Goal: Transaction & Acquisition: Purchase product/service

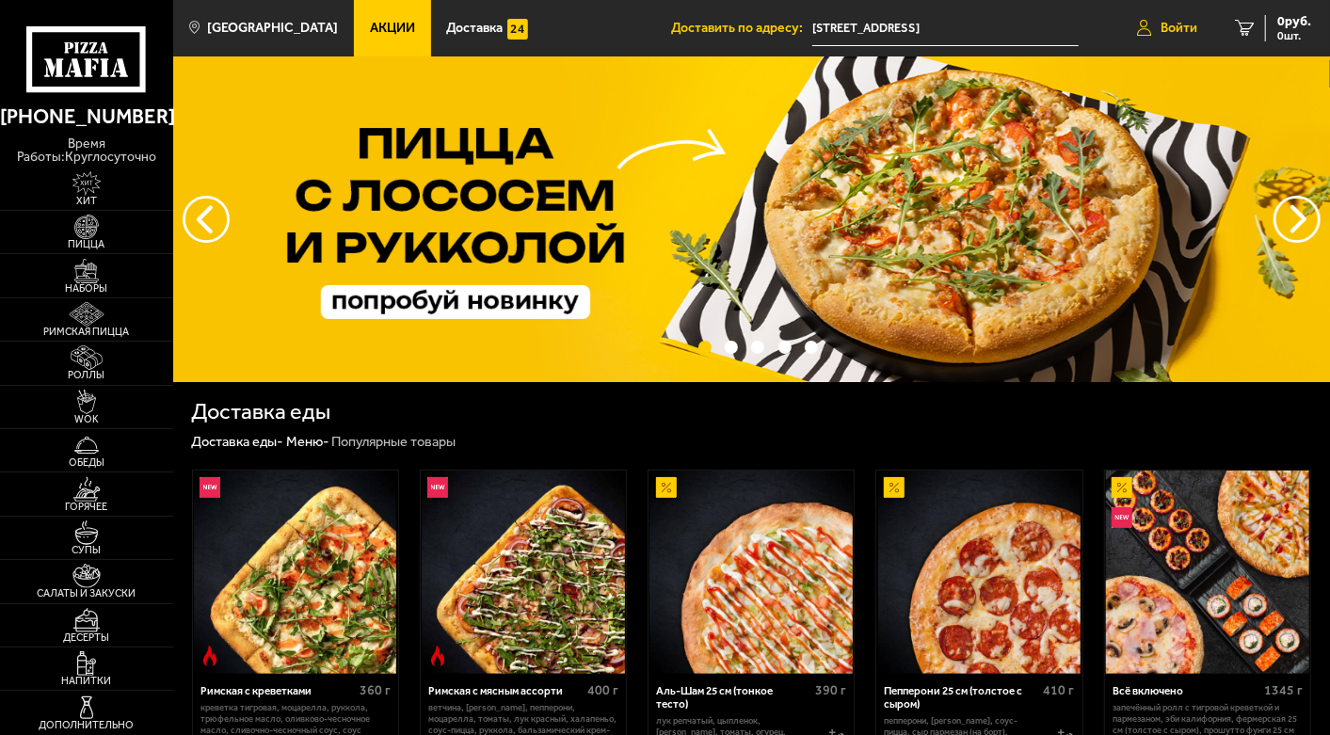
click at [1177, 22] on span "Войти" at bounding box center [1178, 28] width 37 height 13
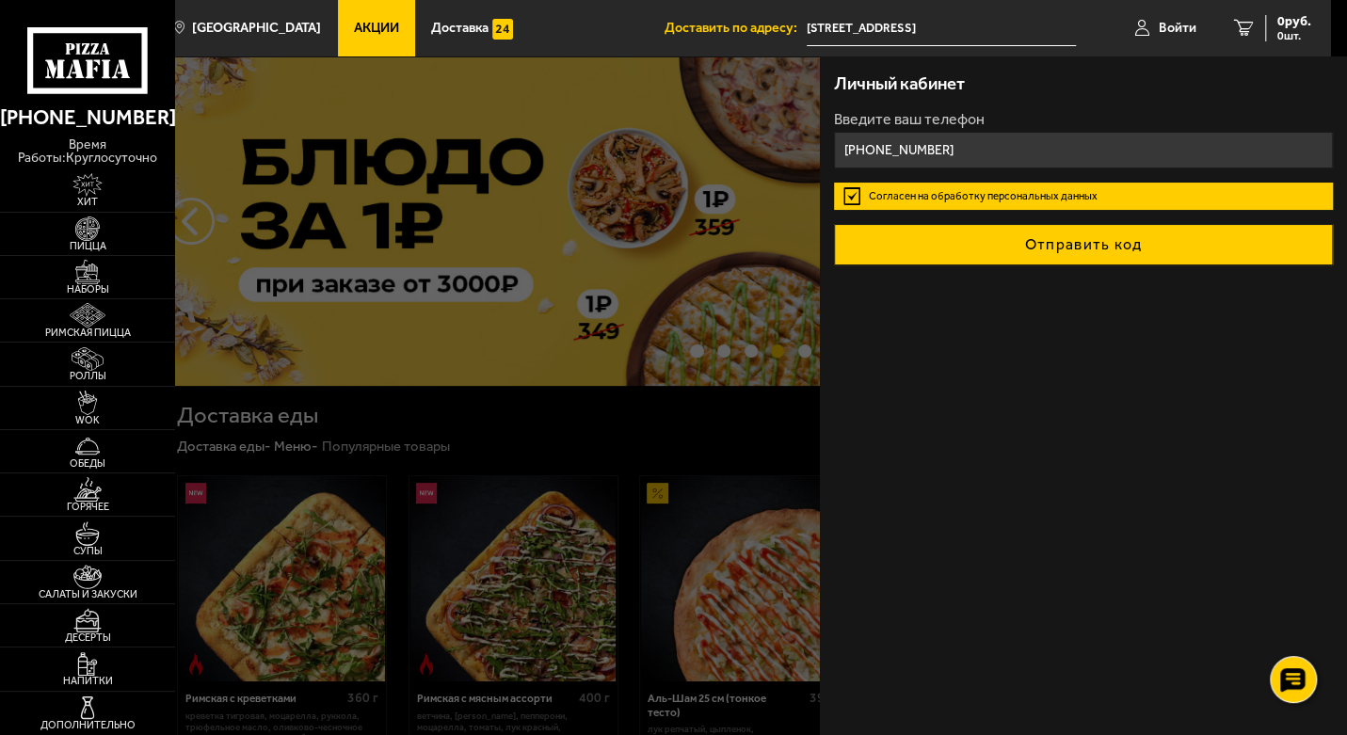
type input "+7 (981) 930-14-88"
click at [1053, 238] on button "Отправить код" at bounding box center [1083, 244] width 499 height 41
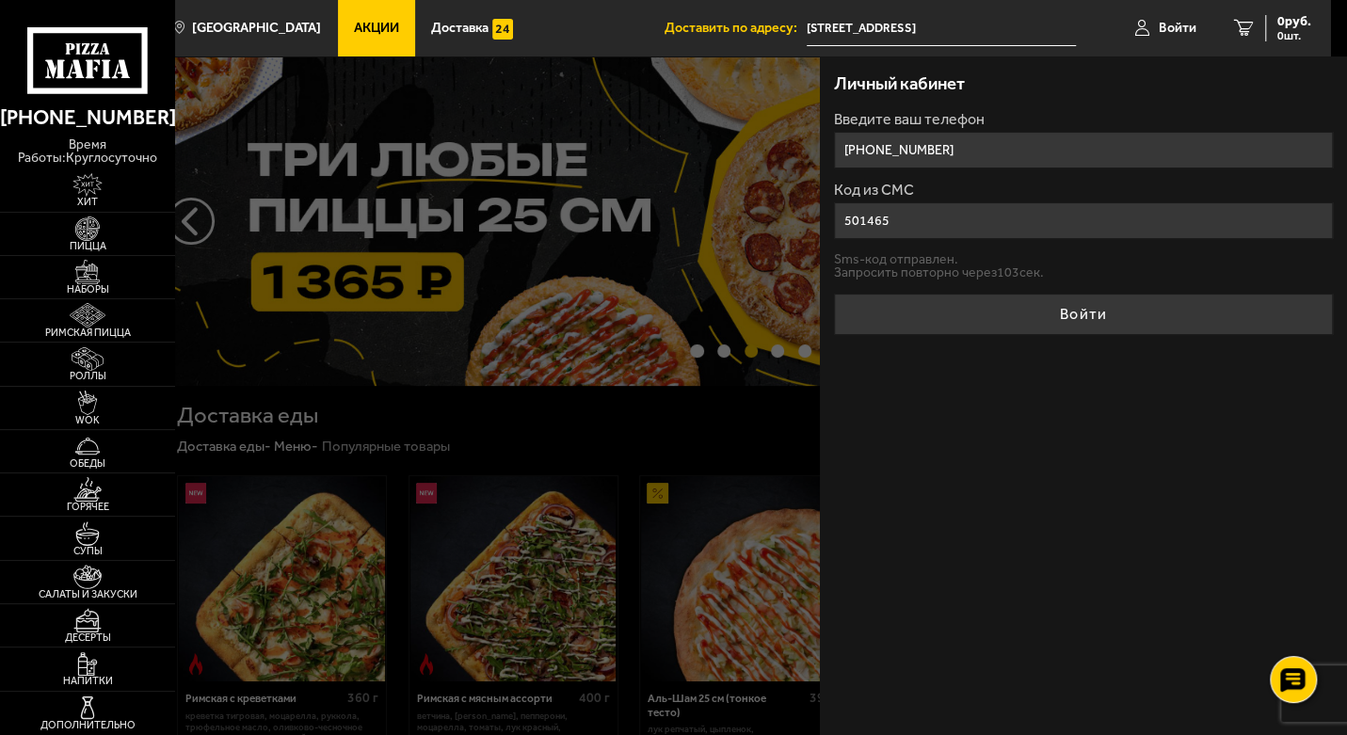
type input "501465"
click at [834, 294] on button "Войти" at bounding box center [1083, 314] width 499 height 41
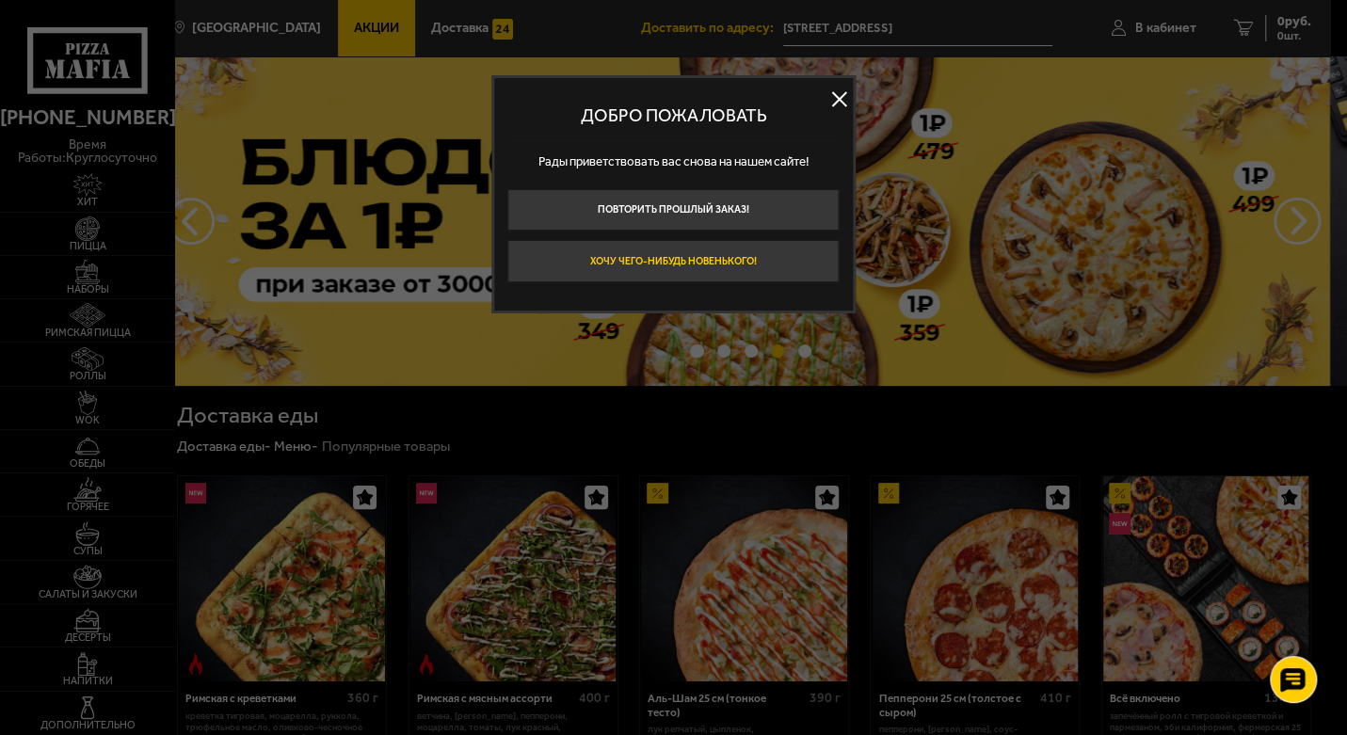
click at [674, 261] on button "Хочу чего-нибудь новенького!" at bounding box center [673, 261] width 331 height 42
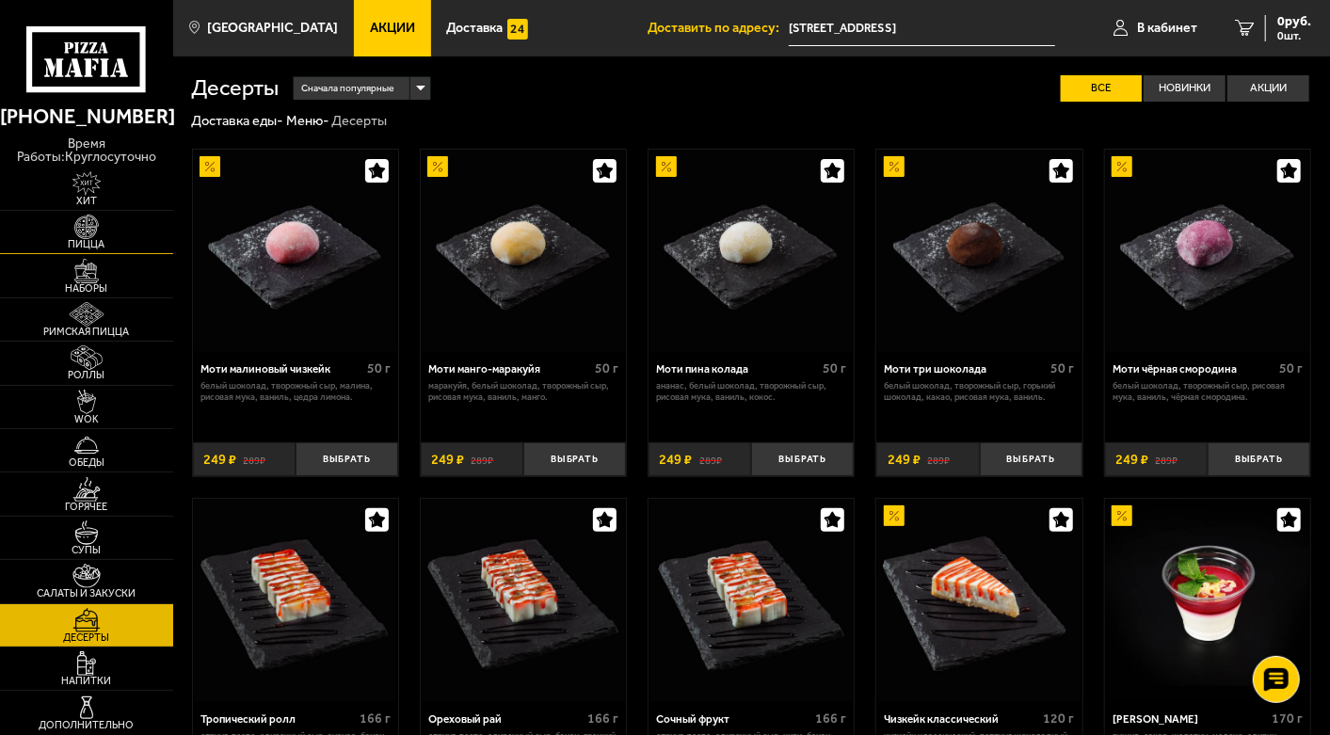
click at [82, 229] on img at bounding box center [87, 227] width 54 height 24
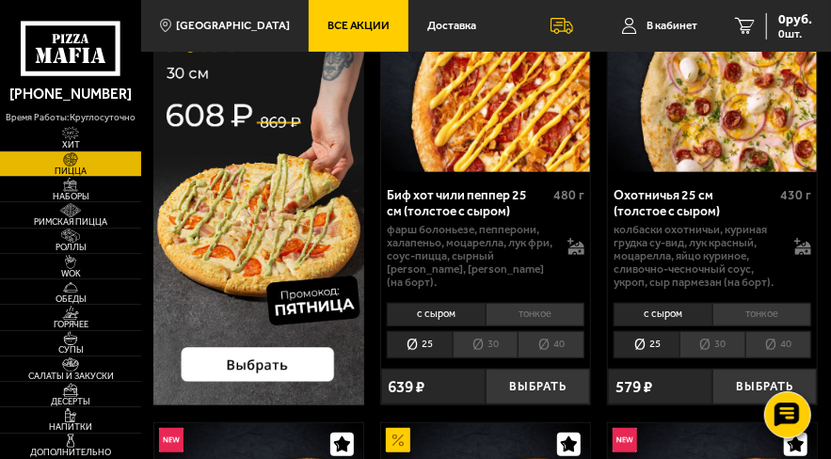
scroll to position [198, 0]
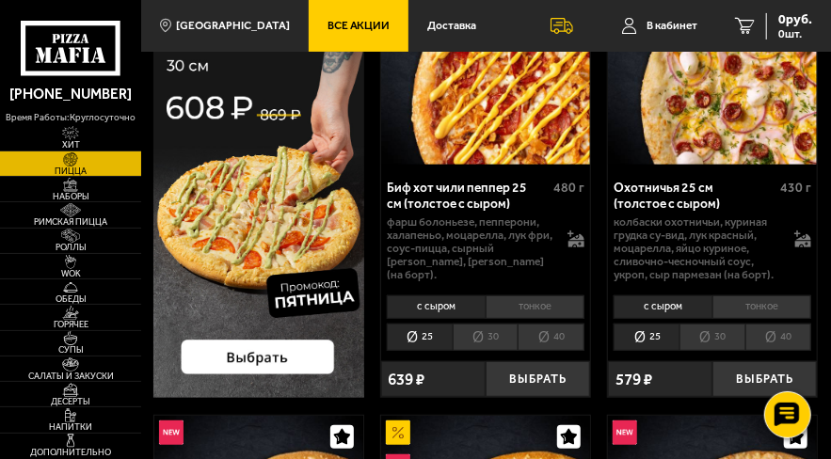
click at [789, 339] on li "40" at bounding box center [778, 337] width 67 height 27
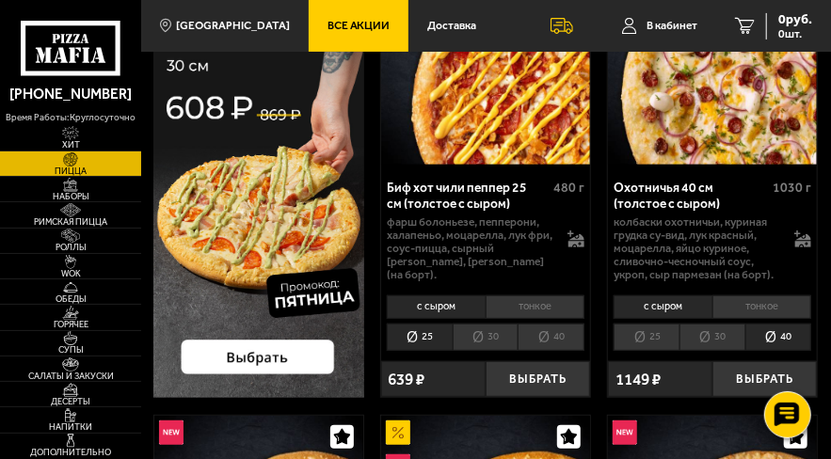
click at [757, 311] on li "тонкое" at bounding box center [761, 307] width 99 height 24
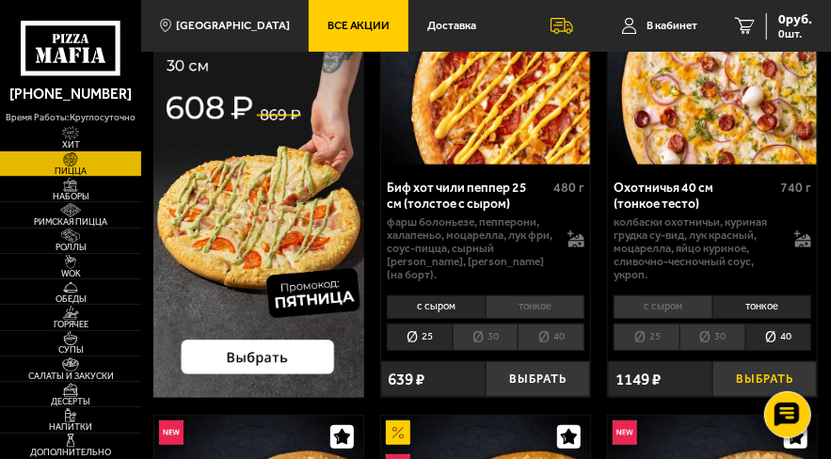
click at [760, 385] on button "Выбрать" at bounding box center [764, 379] width 104 height 36
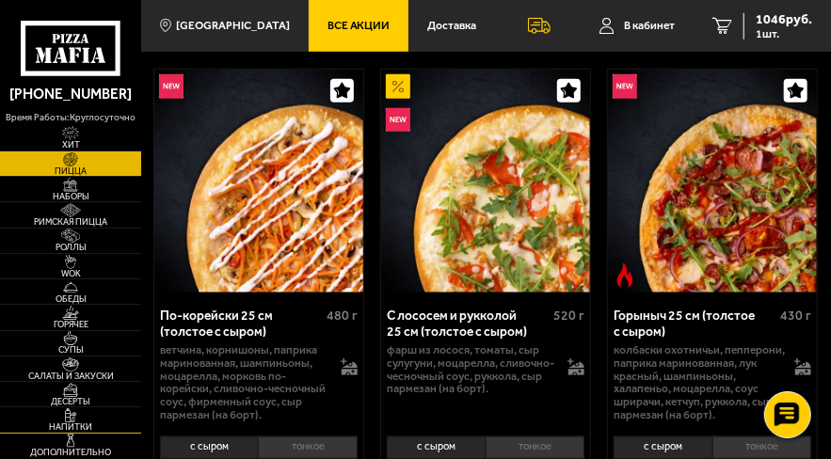
scroll to position [593, 0]
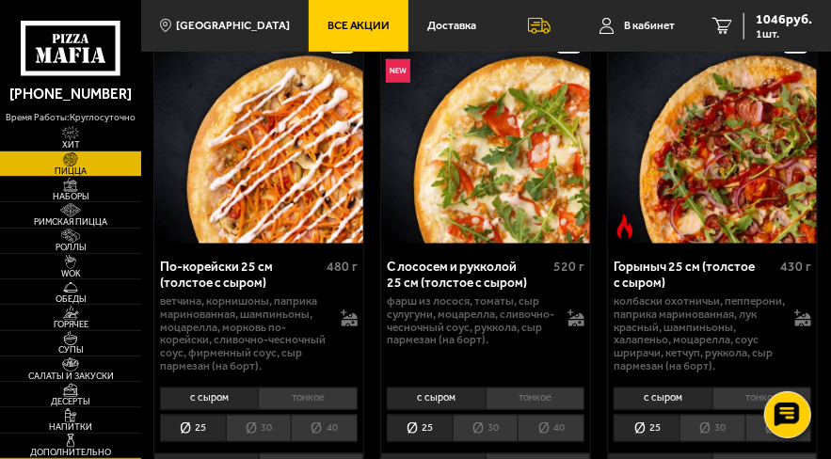
click at [85, 447] on img at bounding box center [70, 441] width 33 height 14
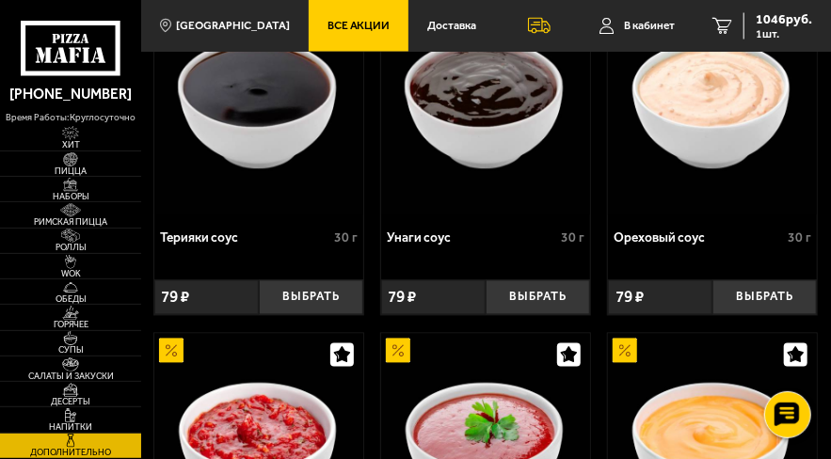
scroll to position [1186, 0]
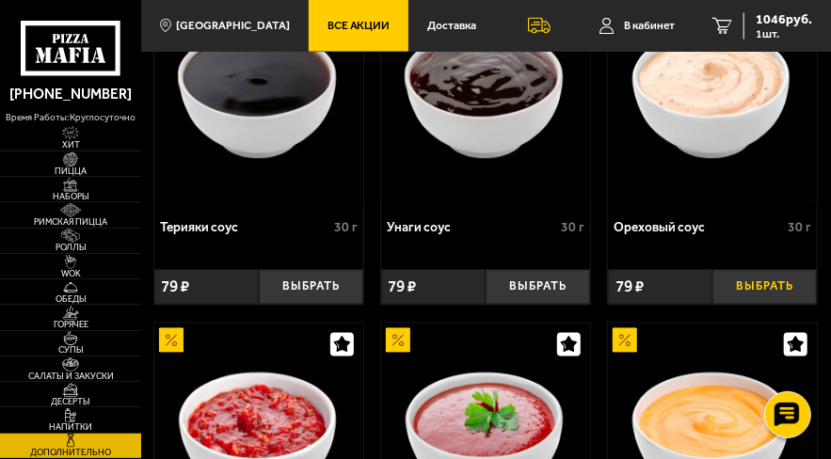
click at [758, 306] on button "Выбрать" at bounding box center [764, 288] width 104 height 36
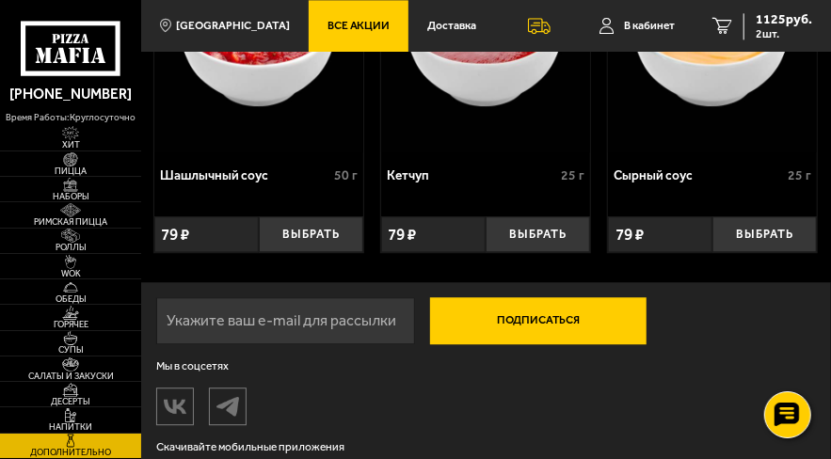
scroll to position [1664, 0]
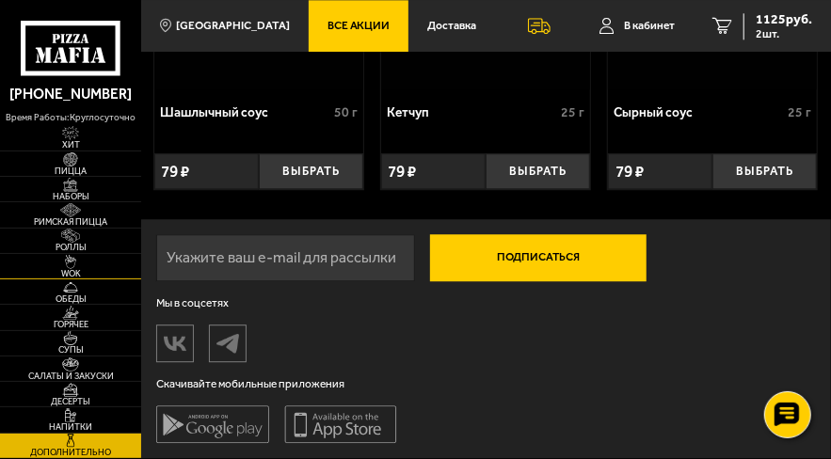
click at [71, 266] on img at bounding box center [70, 262] width 33 height 14
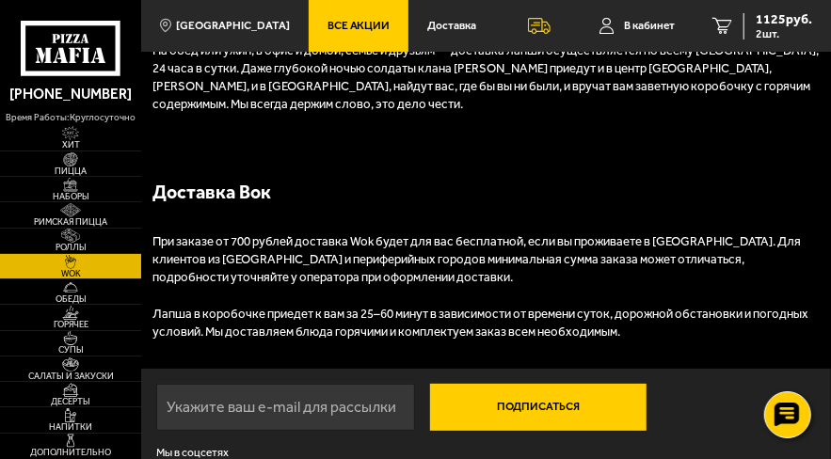
scroll to position [2666, 0]
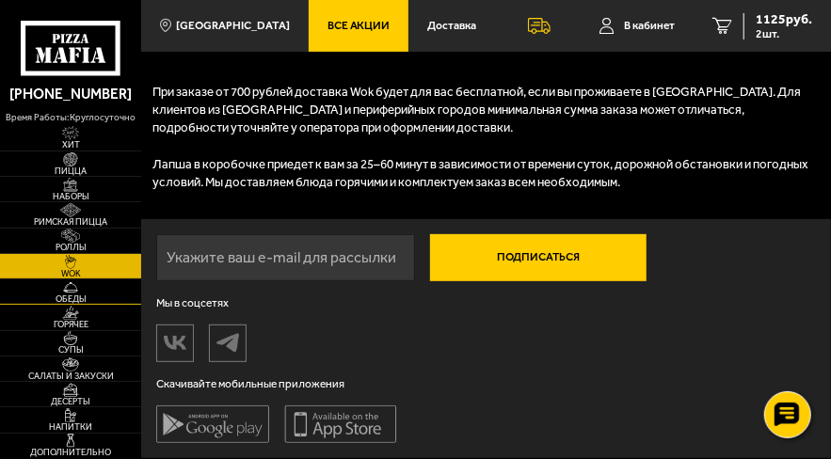
click at [76, 295] on span "Обеды" at bounding box center [70, 299] width 141 height 8
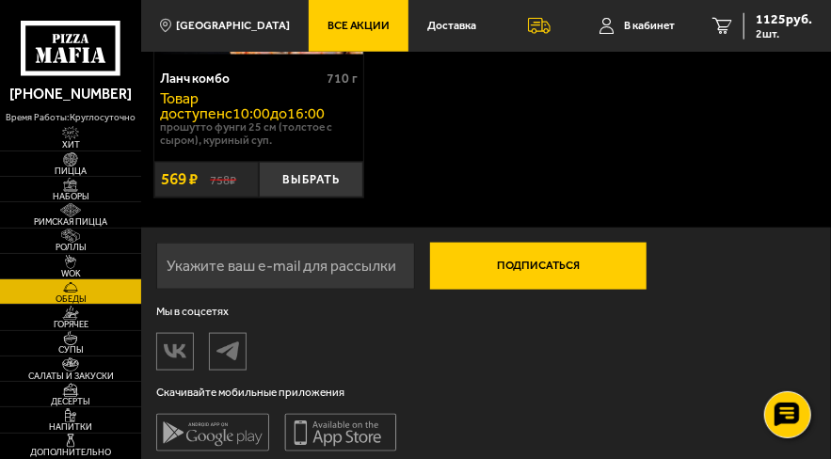
scroll to position [709, 0]
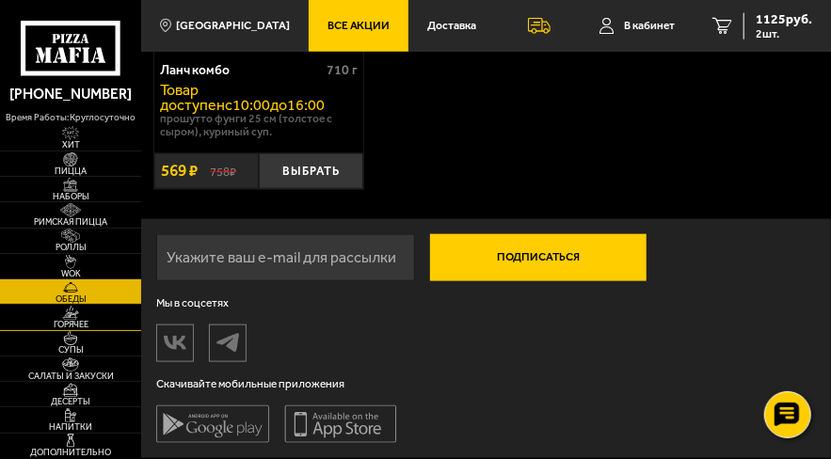
click at [76, 322] on span "Горячее" at bounding box center [70, 324] width 141 height 8
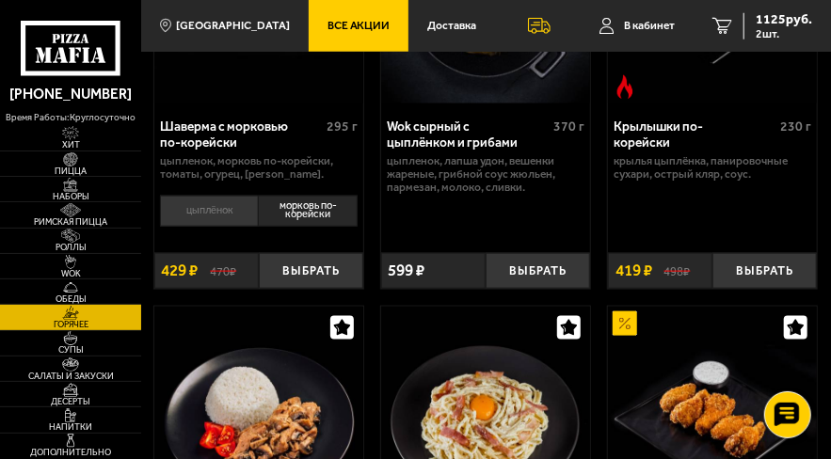
scroll to position [692, 0]
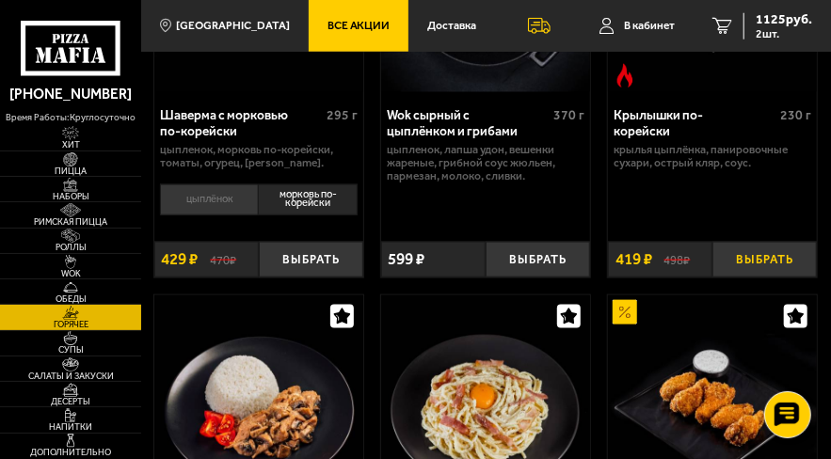
click at [757, 265] on button "Выбрать" at bounding box center [764, 260] width 104 height 36
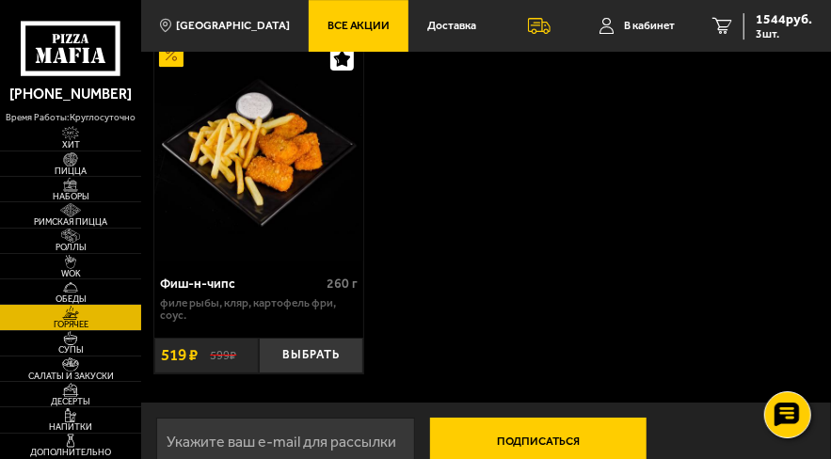
scroll to position [2174, 0]
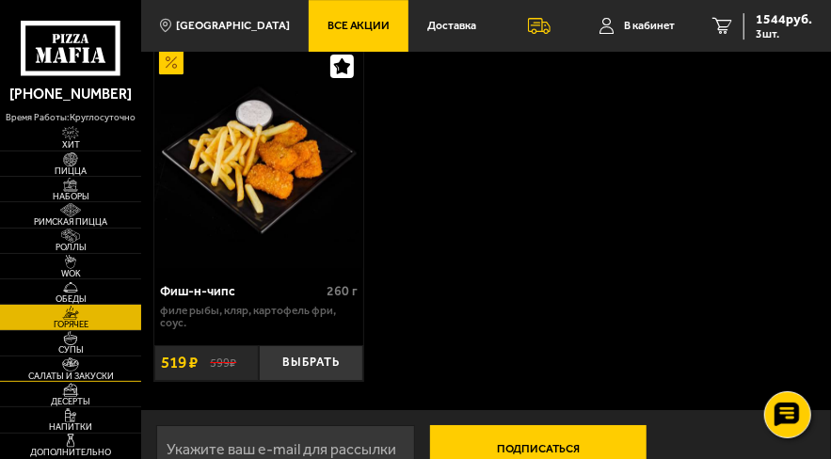
click at [72, 372] on span "Салаты и закуски" at bounding box center [70, 376] width 141 height 8
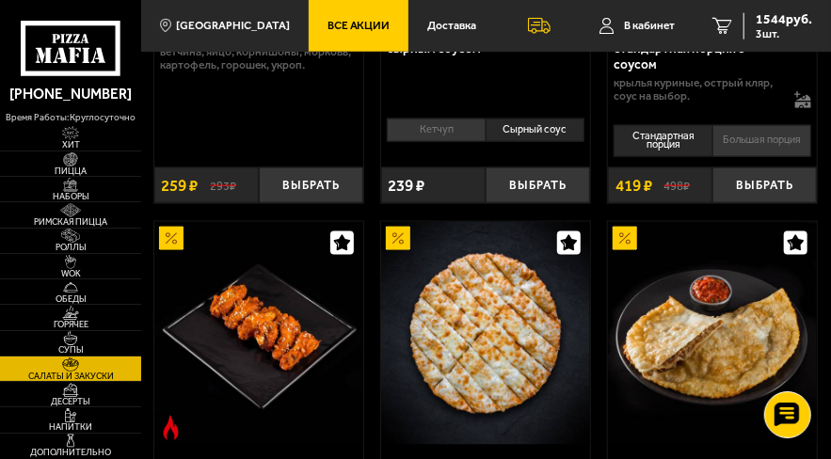
scroll to position [593, 0]
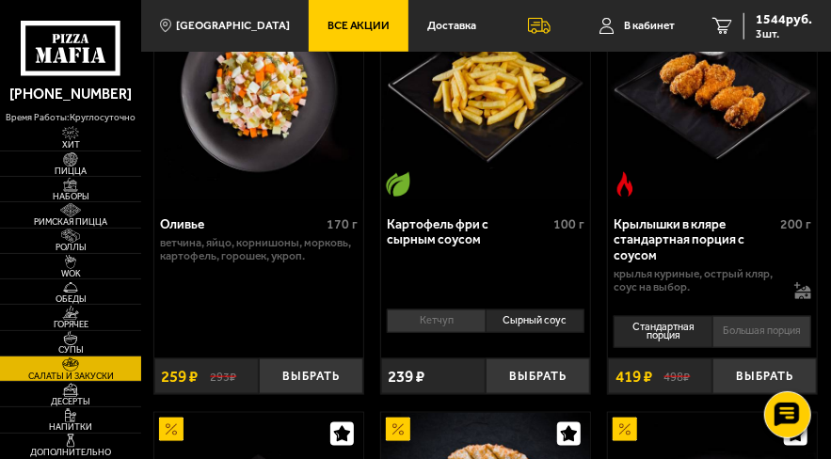
click at [428, 314] on li "Кетчуп" at bounding box center [436, 322] width 98 height 24
click at [433, 318] on li "Кетчуп" at bounding box center [436, 322] width 98 height 24
click at [434, 312] on li "Кетчуп" at bounding box center [436, 322] width 98 height 24
click at [536, 316] on li "Сырный соус" at bounding box center [535, 322] width 99 height 24
click at [437, 316] on li "Кетчуп" at bounding box center [436, 322] width 98 height 24
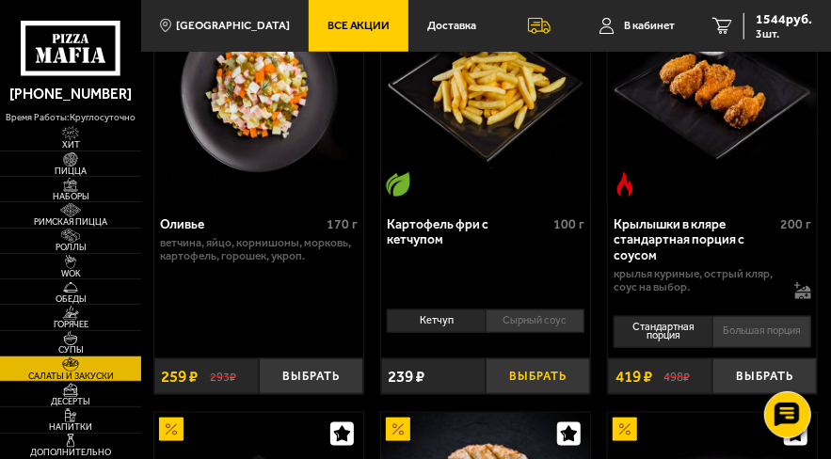
click at [544, 367] on button "Выбрать" at bounding box center [538, 377] width 104 height 36
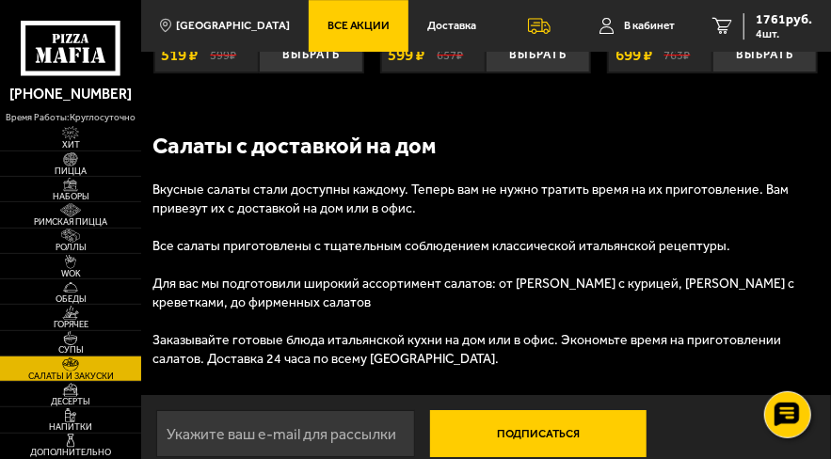
scroll to position [1976, 0]
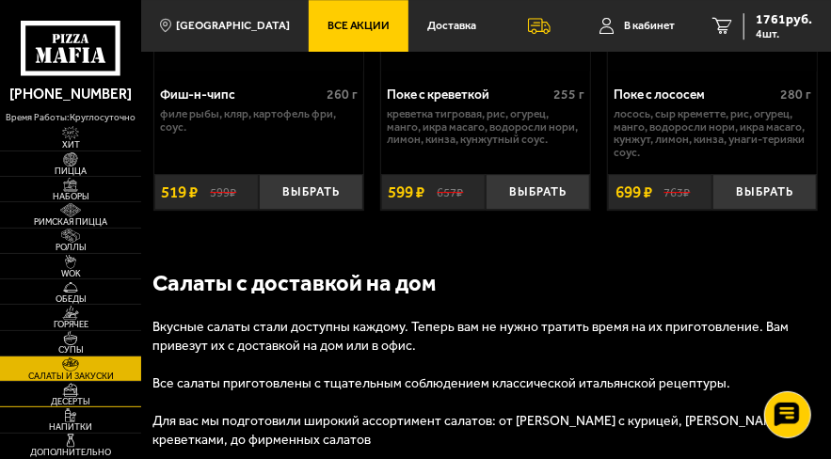
click at [67, 398] on span "Десерты" at bounding box center [70, 401] width 141 height 8
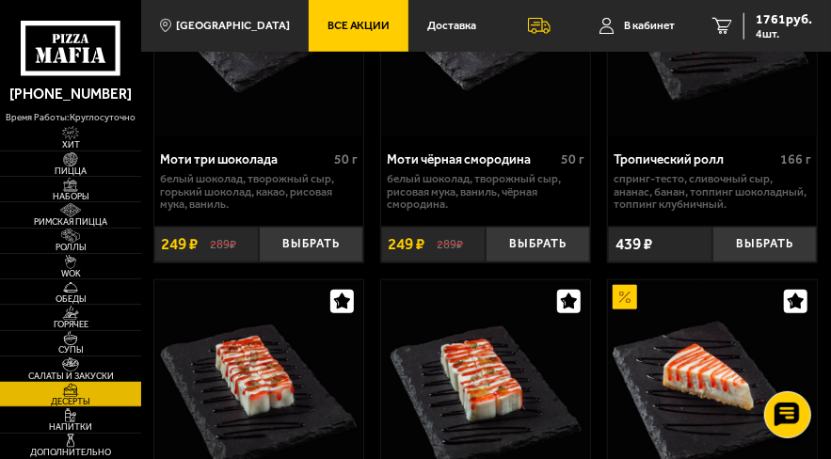
scroll to position [1186, 0]
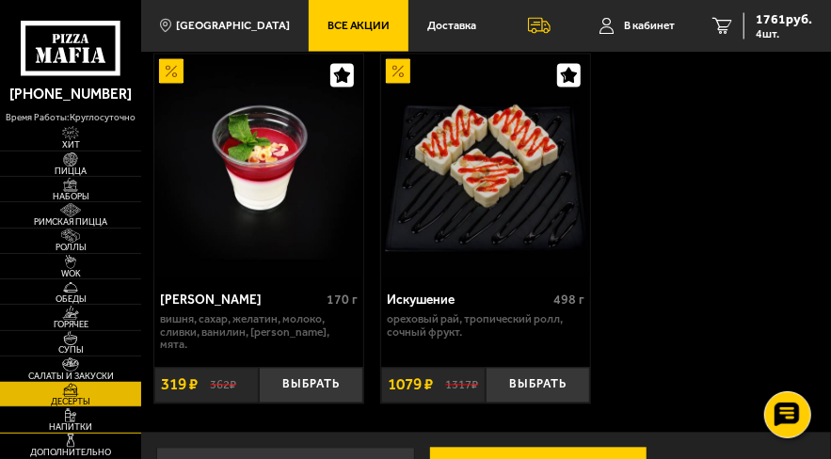
click at [75, 415] on img at bounding box center [70, 415] width 33 height 14
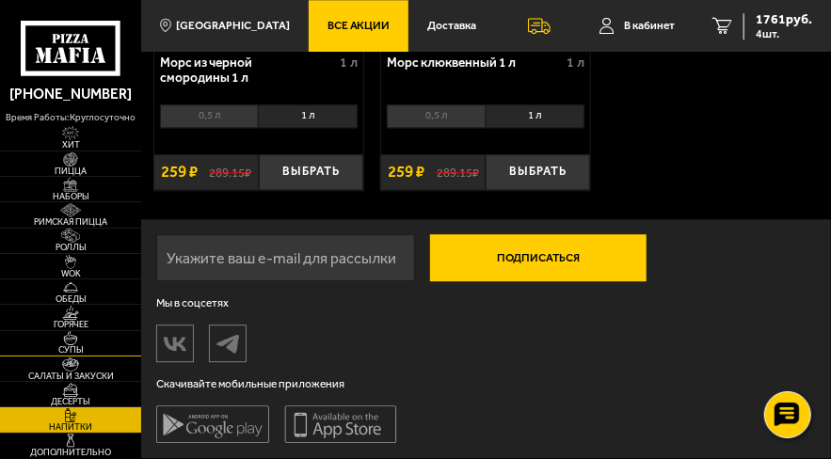
scroll to position [1767, 0]
click at [89, 444] on link "Дополнительно" at bounding box center [70, 446] width 141 height 24
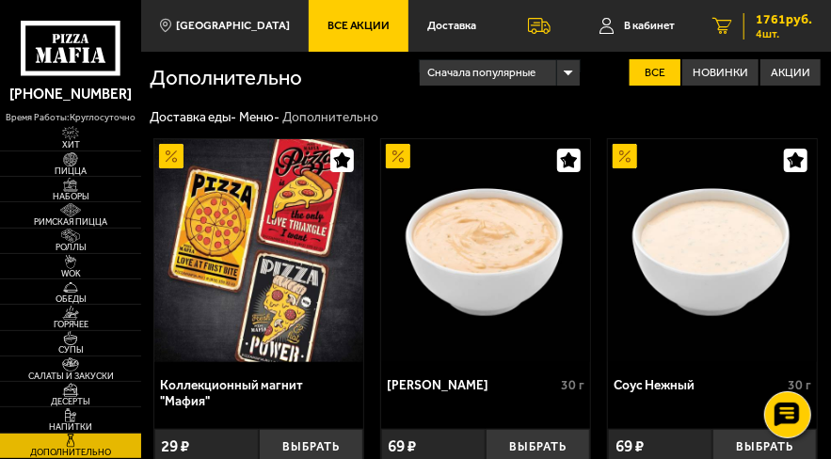
click at [806, 21] on span "1761 руб." at bounding box center [784, 19] width 56 height 13
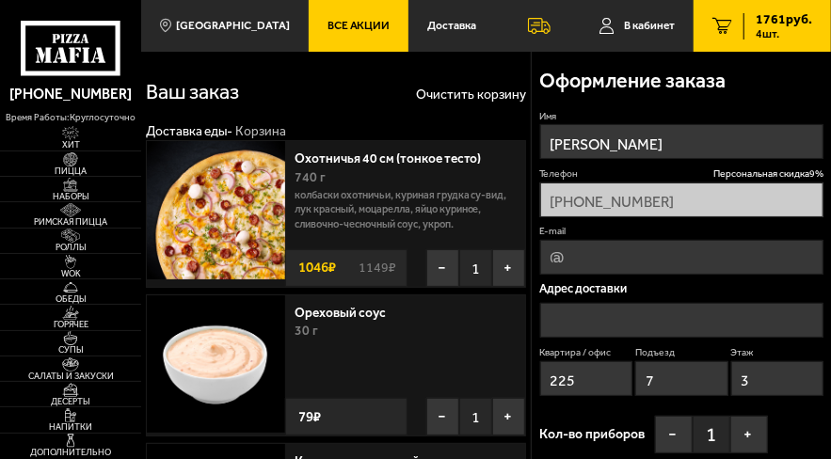
type input "[STREET_ADDRESS]"
click at [784, 172] on span "Персональная скидка 9 %" at bounding box center [768, 173] width 110 height 13
click at [783, 173] on span "Персональная скидка 9 %" at bounding box center [768, 173] width 110 height 13
click at [783, 172] on span "Персональная скидка 9 %" at bounding box center [768, 173] width 110 height 13
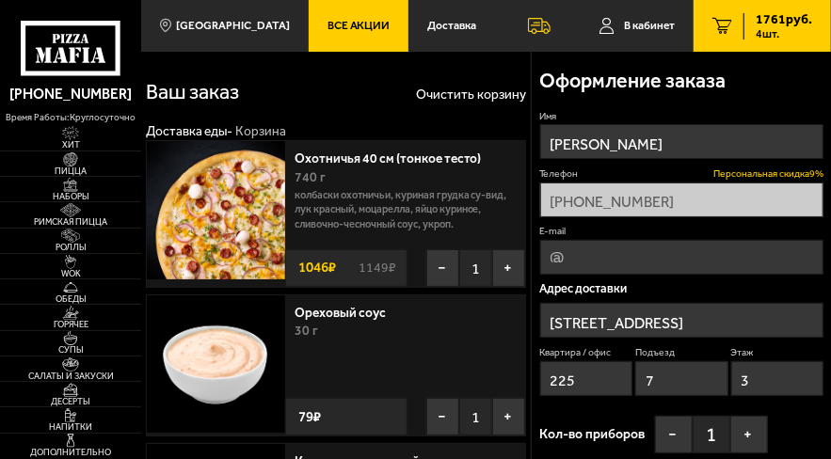
click at [748, 173] on span "Персональная скидка 9 %" at bounding box center [768, 173] width 110 height 13
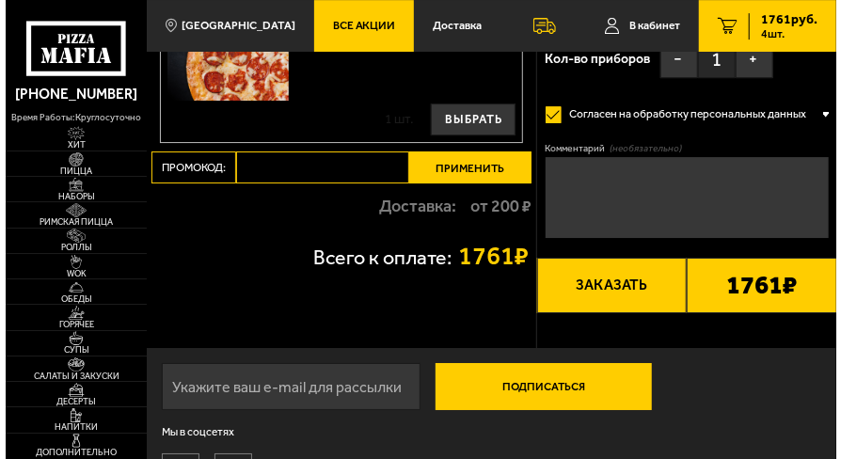
scroll to position [2303, 0]
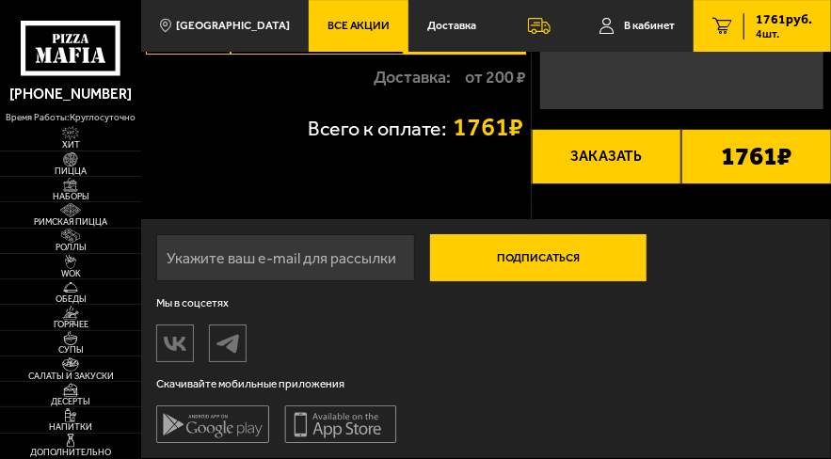
click at [614, 147] on button "Заказать" at bounding box center [607, 157] width 151 height 56
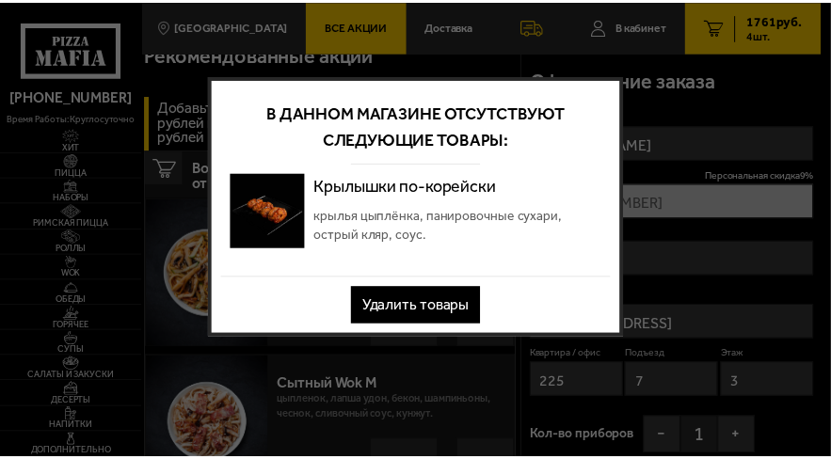
scroll to position [0, 0]
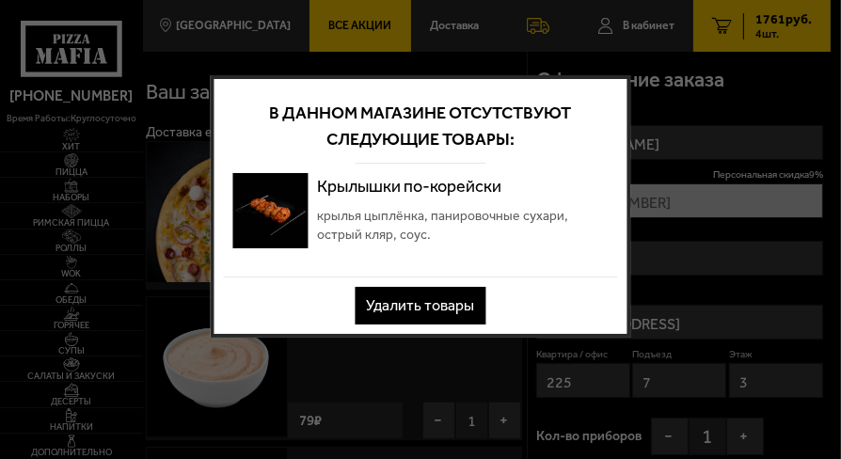
click at [414, 304] on button "Удалить товары" at bounding box center [421, 306] width 131 height 38
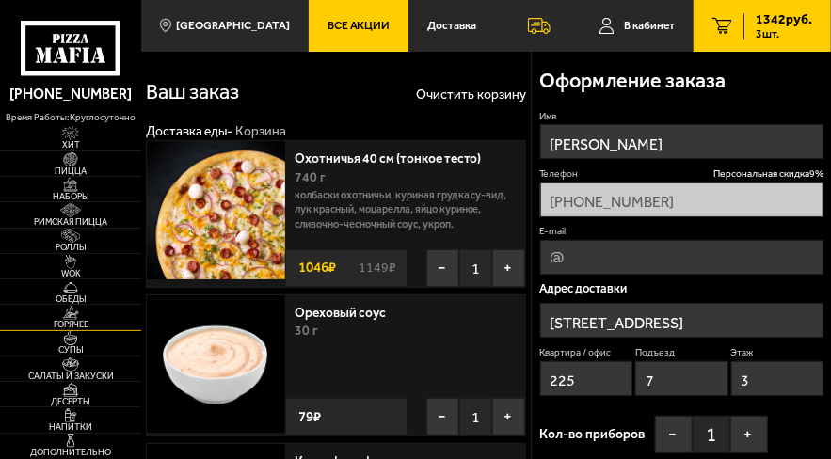
click at [104, 311] on link "Горячее" at bounding box center [70, 317] width 141 height 24
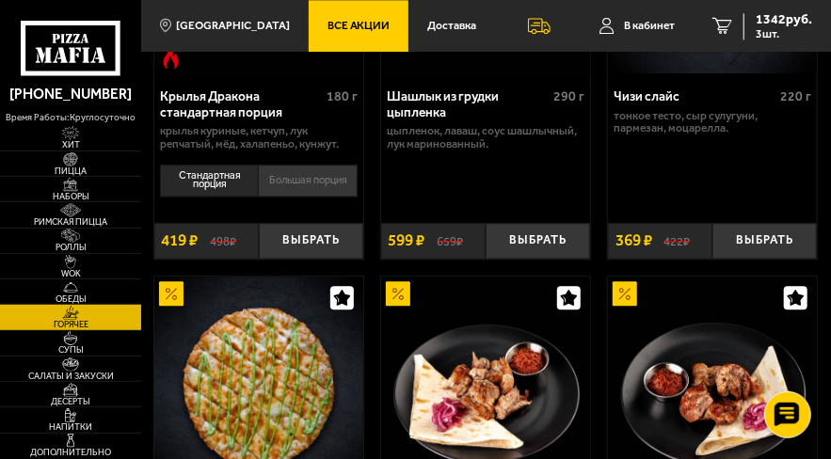
scroll to position [1581, 0]
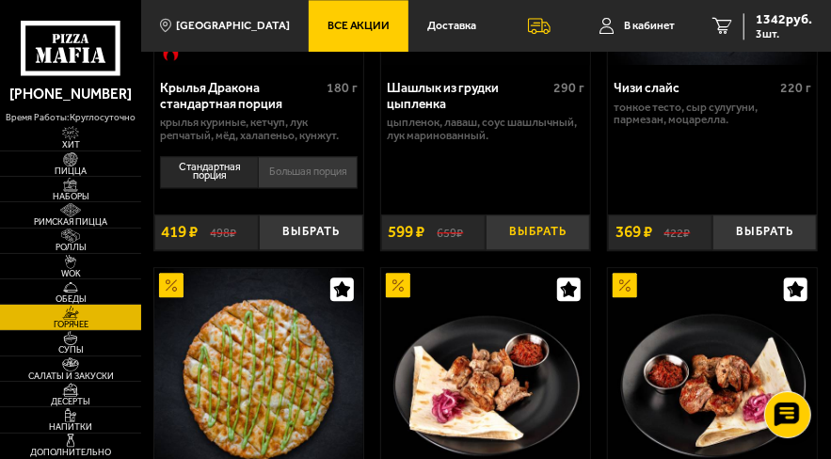
click at [544, 244] on button "Выбрать" at bounding box center [538, 233] width 104 height 36
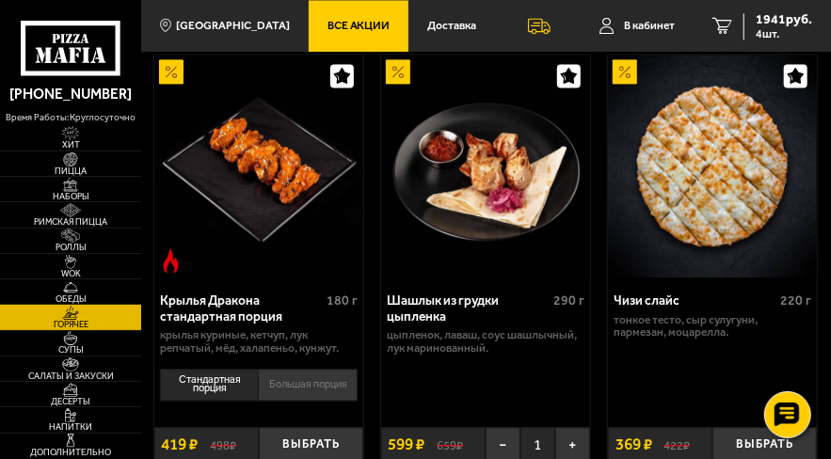
scroll to position [1087, 0]
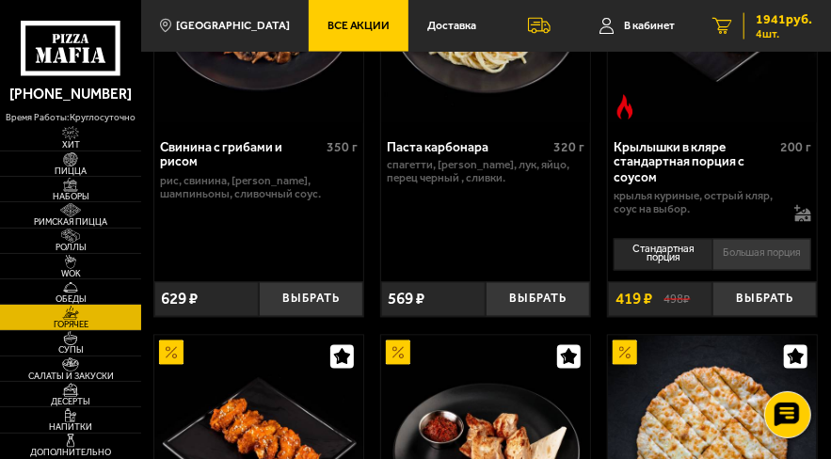
click at [800, 34] on span "4 шт." at bounding box center [784, 33] width 56 height 11
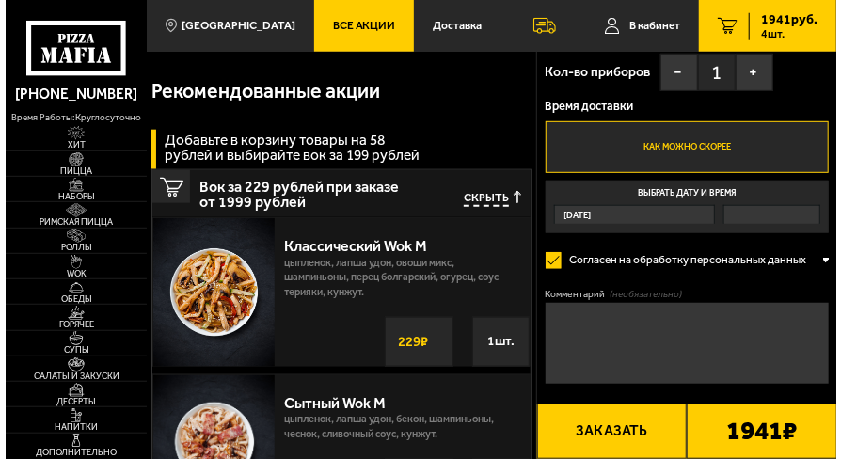
scroll to position [692, 0]
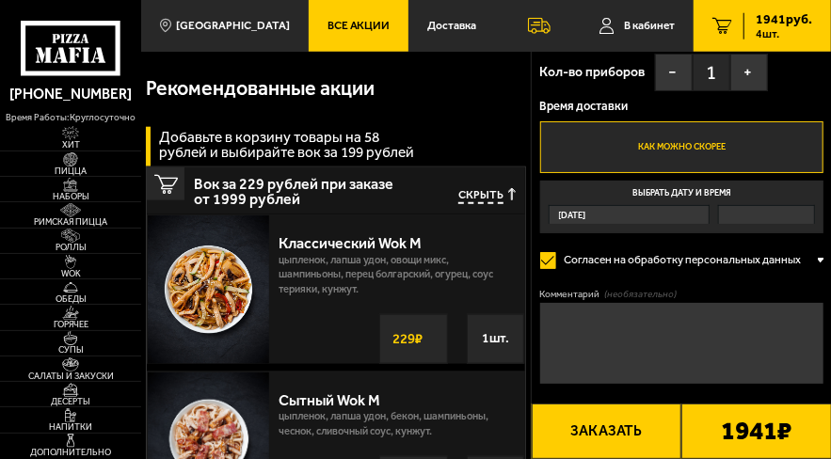
click at [657, 421] on button "Заказать" at bounding box center [607, 432] width 151 height 56
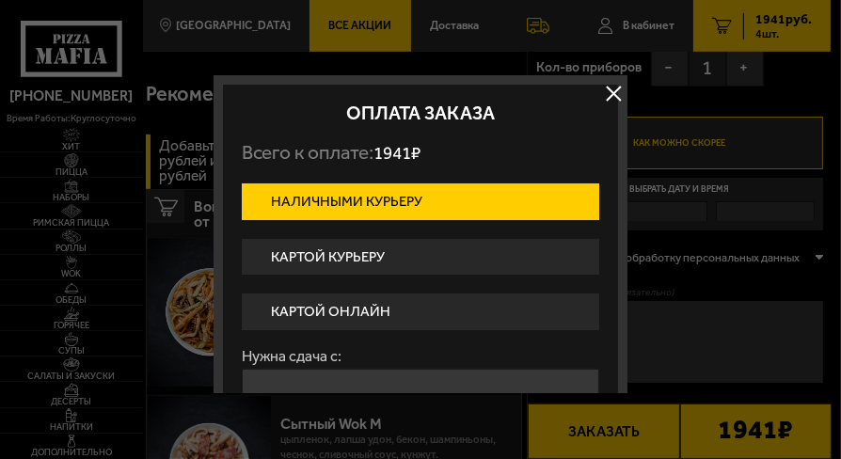
click at [341, 259] on label "Картой курьеру" at bounding box center [421, 257] width 358 height 37
click at [0, 0] on input "Картой курьеру" at bounding box center [0, 0] width 0 height 0
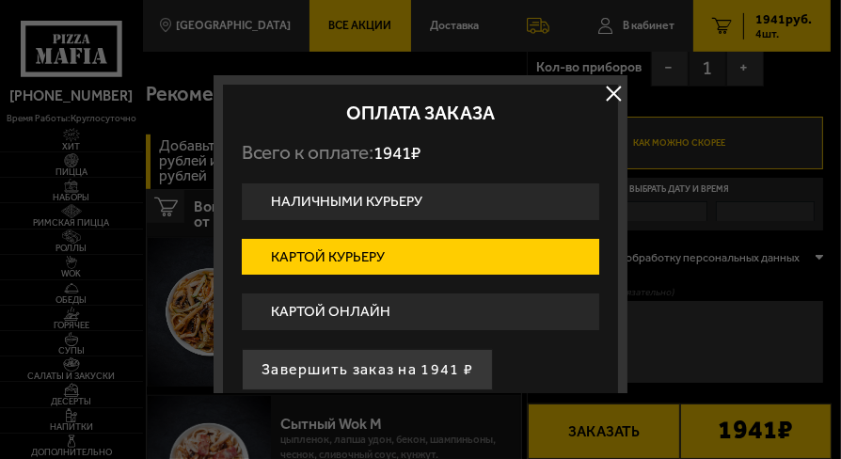
click at [390, 365] on button "Завершить заказ на 1941 ₽" at bounding box center [367, 369] width 251 height 41
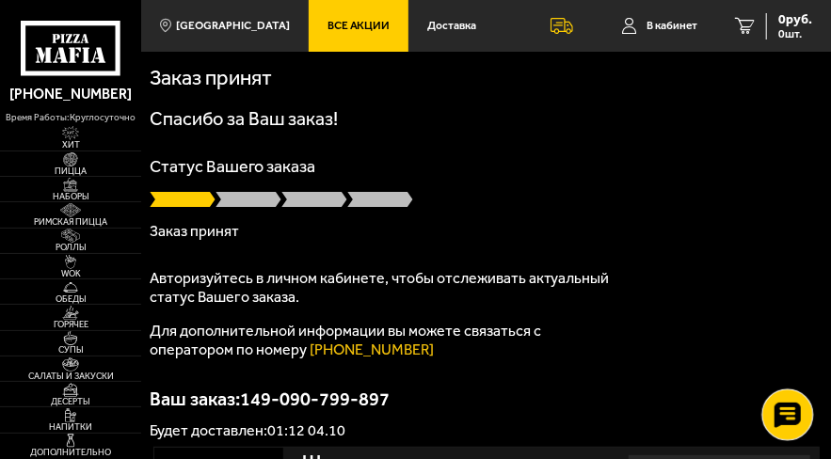
click at [799, 420] on use at bounding box center [786, 415] width 27 height 26
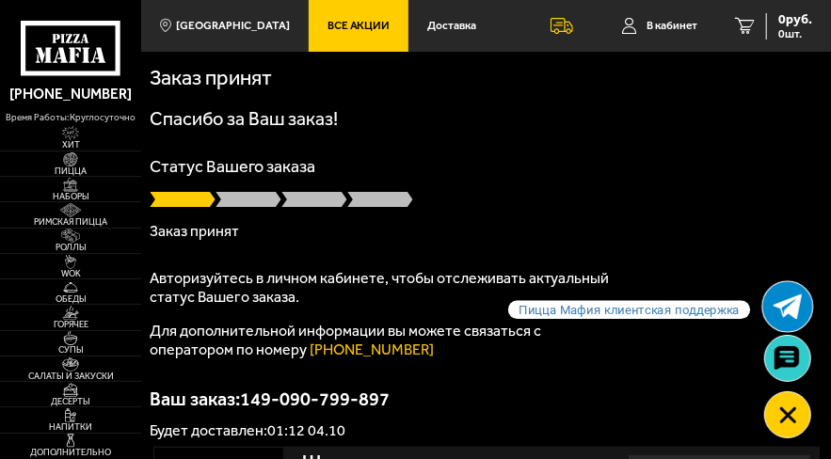
click at [765, 307] on link at bounding box center [787, 306] width 50 height 50
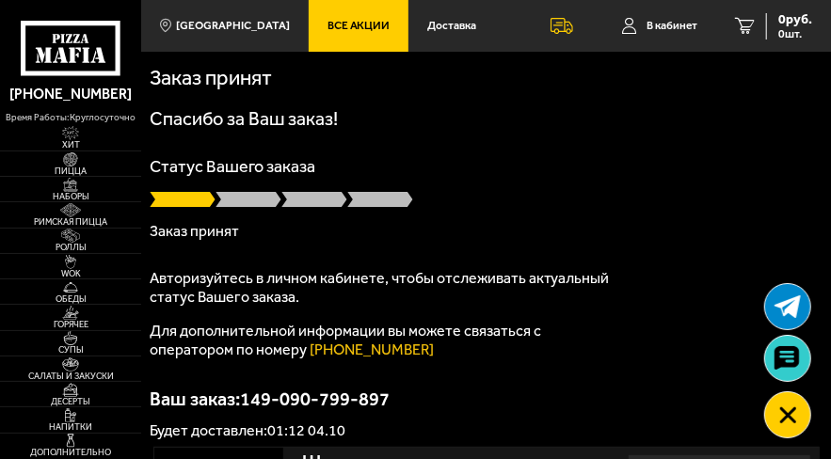
click at [784, 351] on icon at bounding box center [786, 358] width 25 height 24
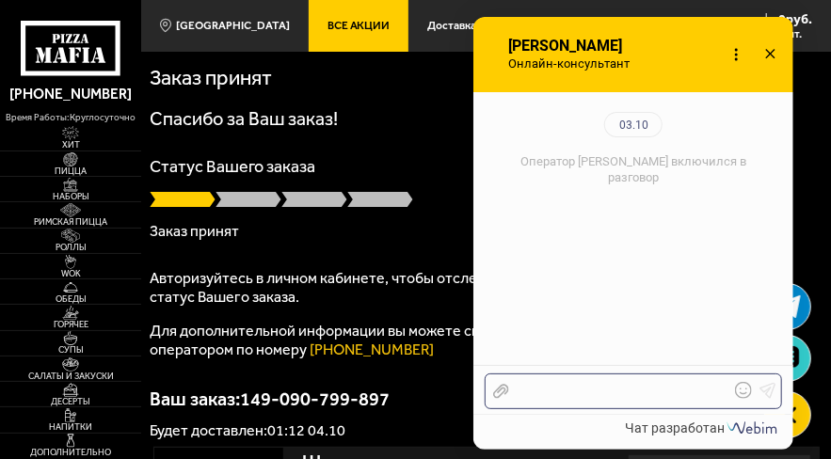
scroll to position [189, 0]
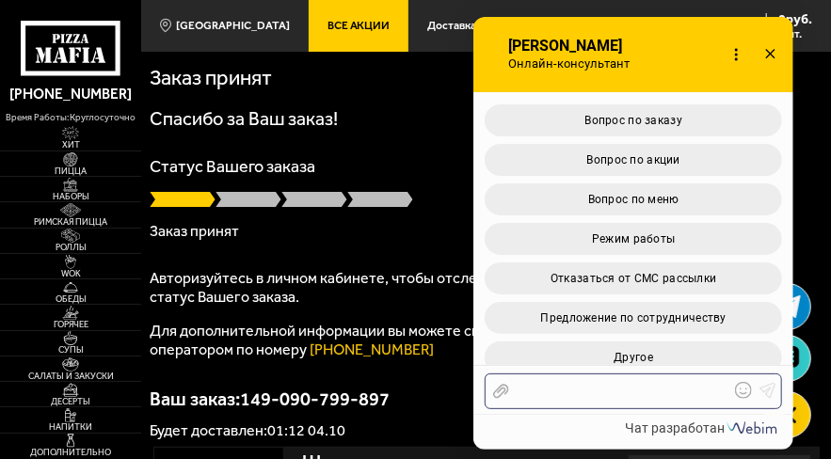
click at [599, 397] on div at bounding box center [619, 391] width 220 height 17
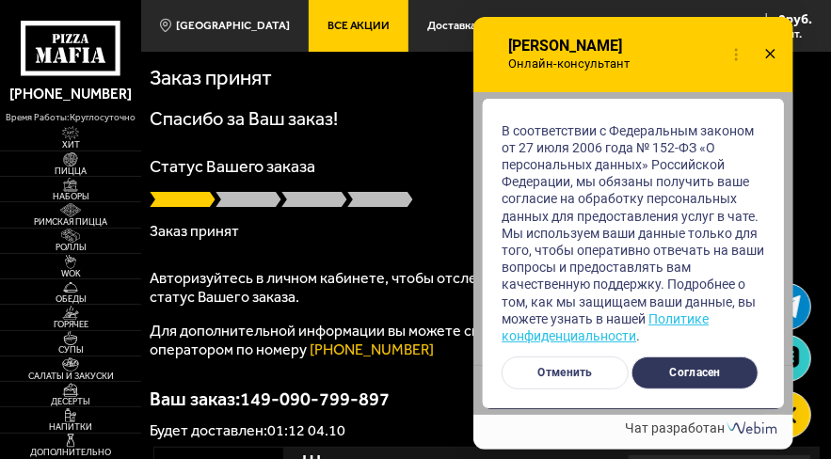
click at [700, 382] on button "Согласен" at bounding box center [694, 373] width 127 height 33
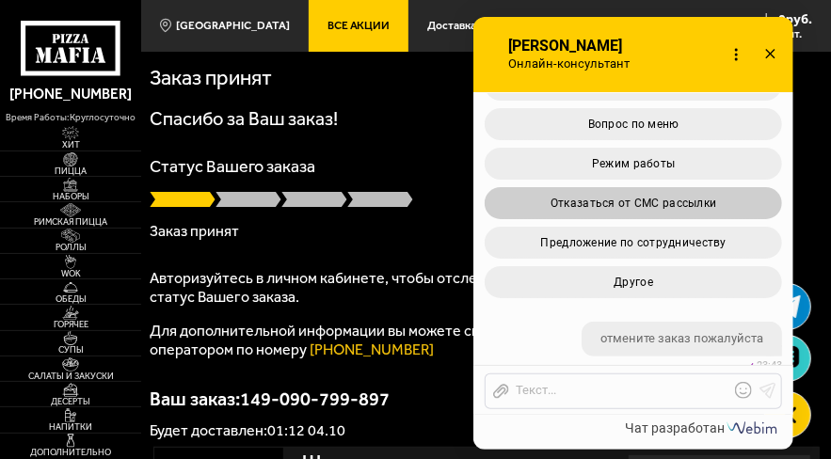
scroll to position [634, 0]
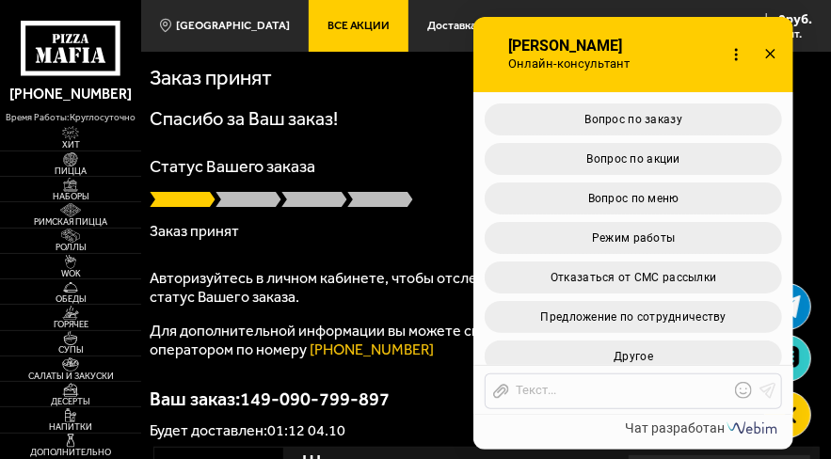
click at [582, 381] on div "Отправить файл Текст..." at bounding box center [633, 392] width 297 height 36
click at [582, 384] on div "Отправить файл Текст..." at bounding box center [633, 392] width 297 height 36
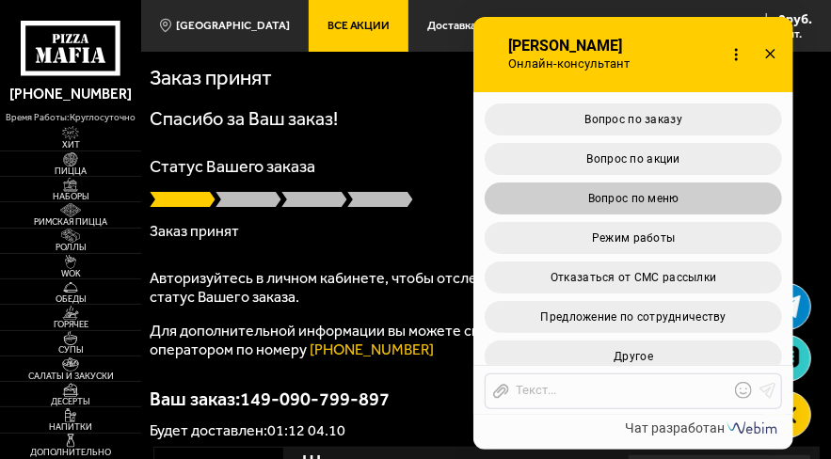
click at [605, 113] on span "Вопрос по заказу" at bounding box center [634, 119] width 98 height 13
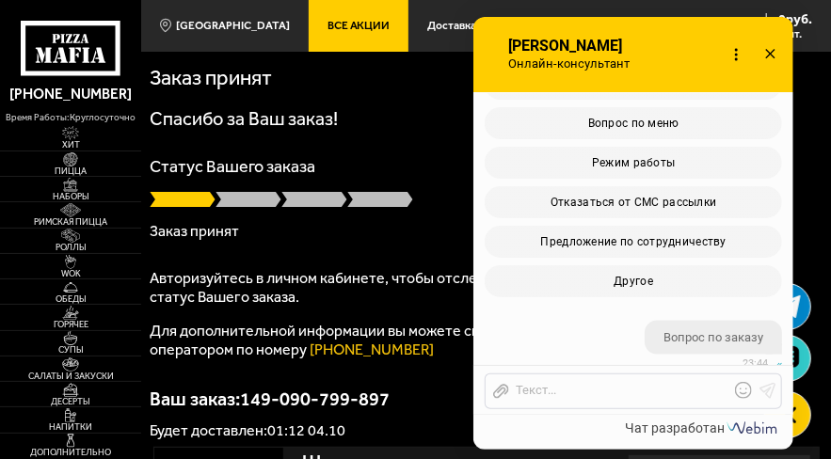
scroll to position [1063, 0]
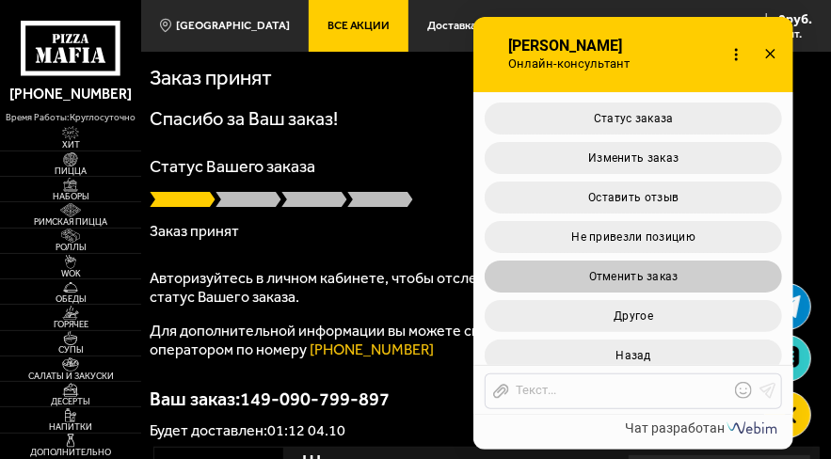
click at [621, 261] on button "Отменить заказ" at bounding box center [633, 277] width 297 height 32
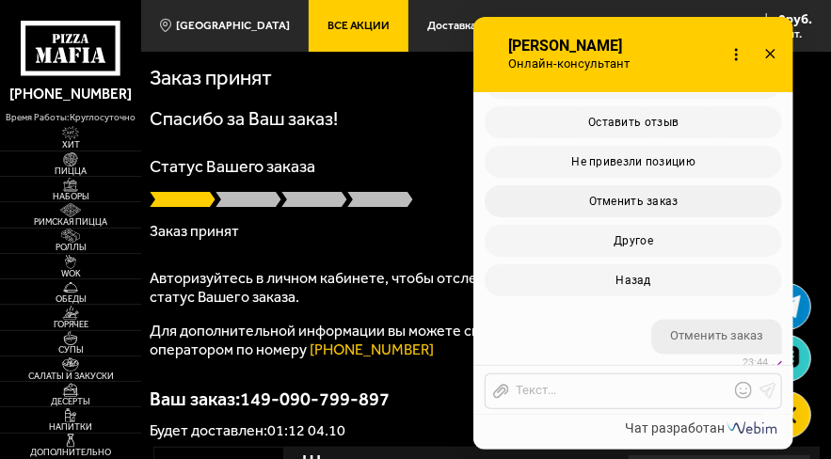
scroll to position [1397, 0]
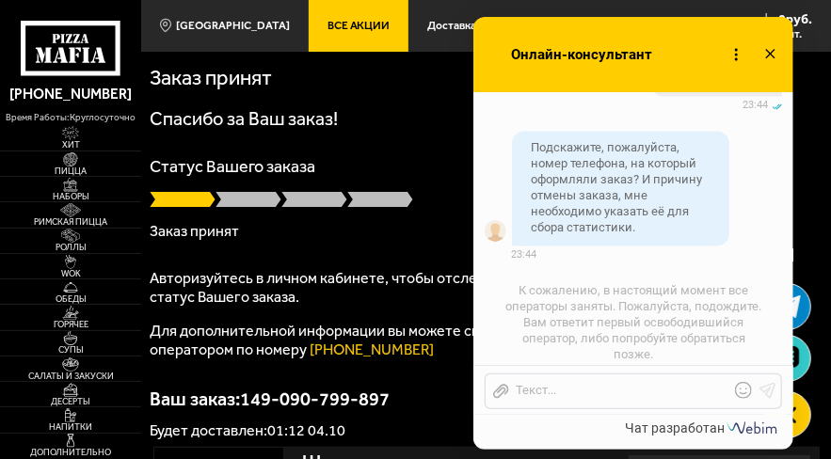
click at [588, 398] on div "Отправить файл Текст..." at bounding box center [633, 392] width 297 height 36
click at [582, 196] on span "Подскажите, пожалуйста, номер телефона, на который оформляли заказ? И причину о…" at bounding box center [616, 187] width 171 height 94
click at [584, 187] on span "Подскажите, пожалуйста, номер телефона, на который оформляли заказ? И причину о…" at bounding box center [616, 187] width 171 height 94
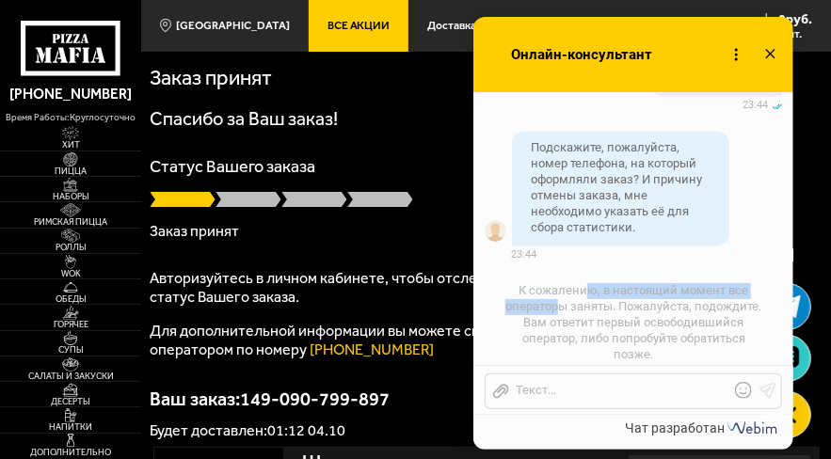
click at [589, 287] on span "К сожалению, в настоящий момент все операторы заняты. Пожалуйста, подождите. Ва…" at bounding box center [633, 322] width 256 height 78
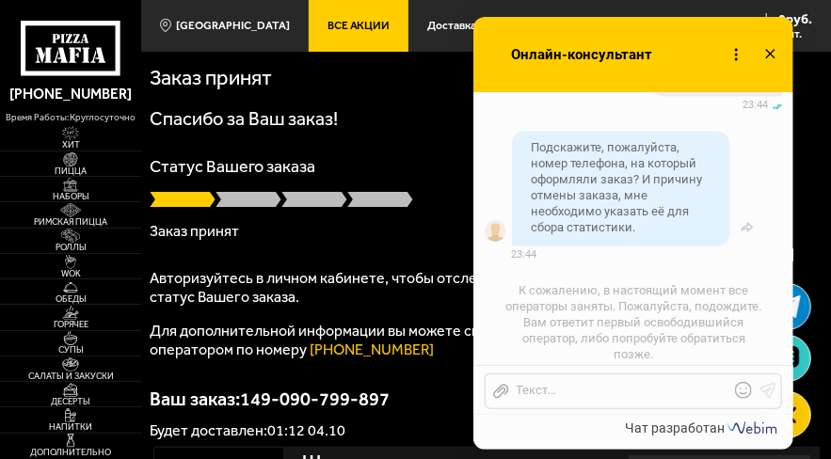
click at [573, 140] on span "Подскажите, пожалуйста, номер телефона, на который оформляли заказ? И причину о…" at bounding box center [616, 187] width 171 height 94
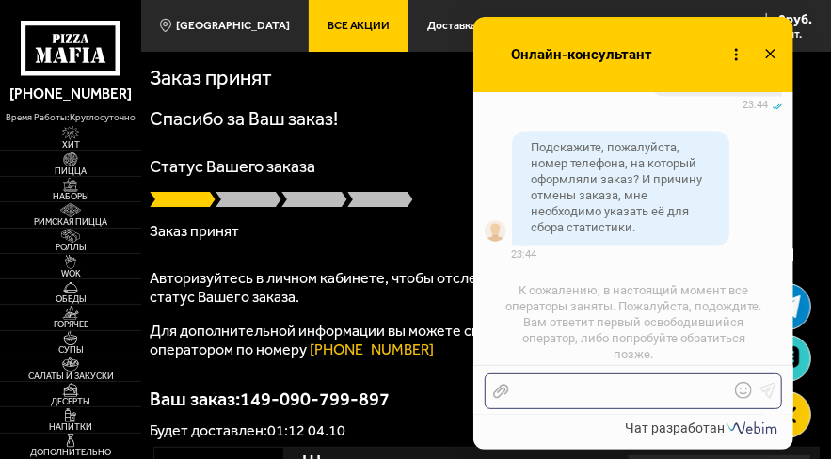
drag, startPoint x: 547, startPoint y: 390, endPoint x: 554, endPoint y: 381, distance: 12.1
click at [551, 389] on div at bounding box center [619, 391] width 220 height 17
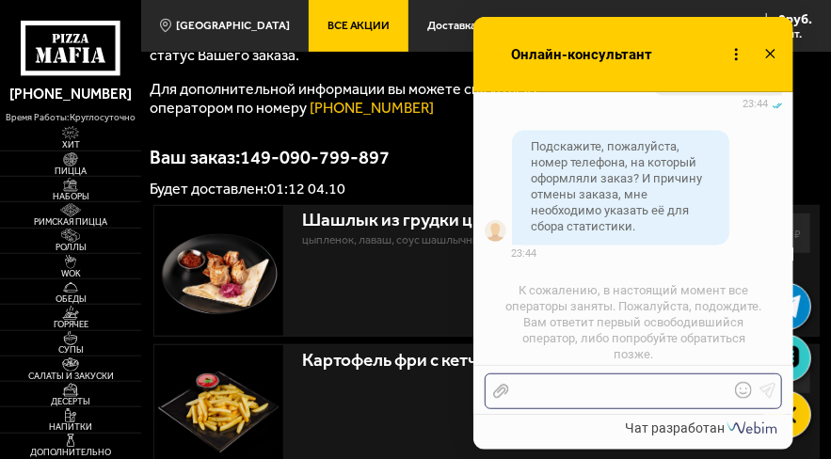
scroll to position [99, 0]
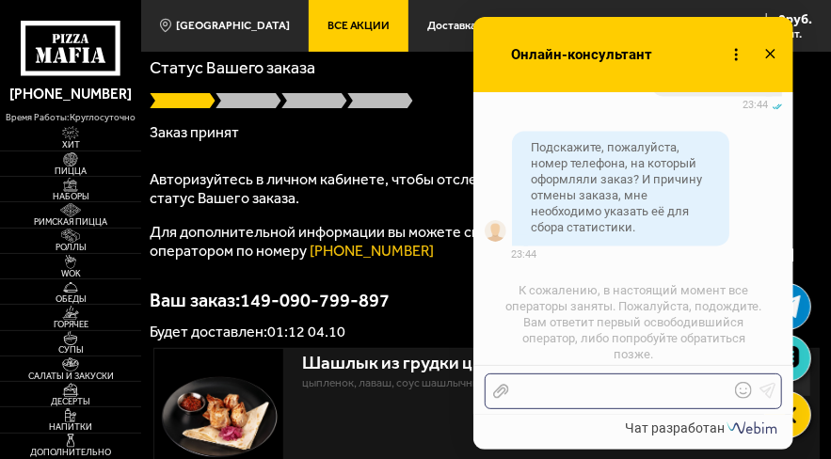
click at [558, 389] on div at bounding box center [619, 391] width 220 height 17
click at [559, 394] on div "89819+3014888" at bounding box center [619, 391] width 220 height 17
click at [608, 391] on div "898193014888" at bounding box center [619, 391] width 220 height 17
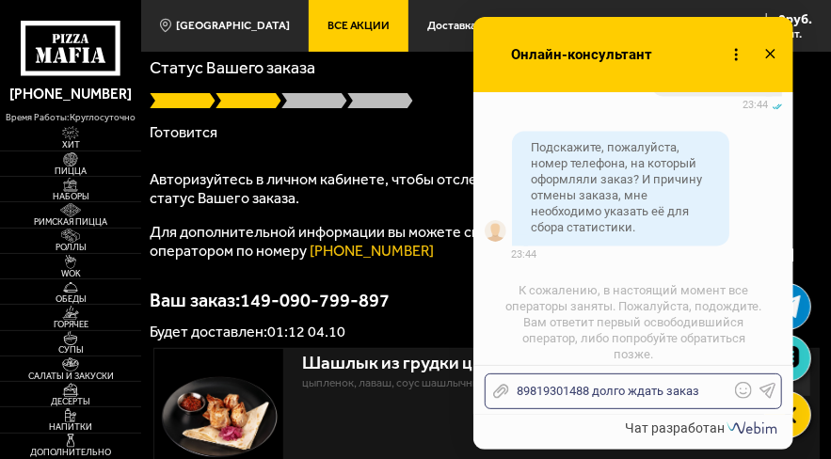
scroll to position [1489, 0]
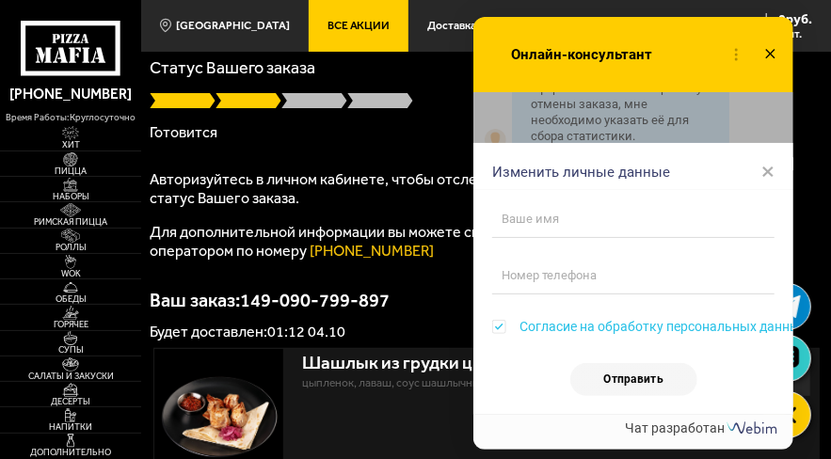
checkbox input "true"
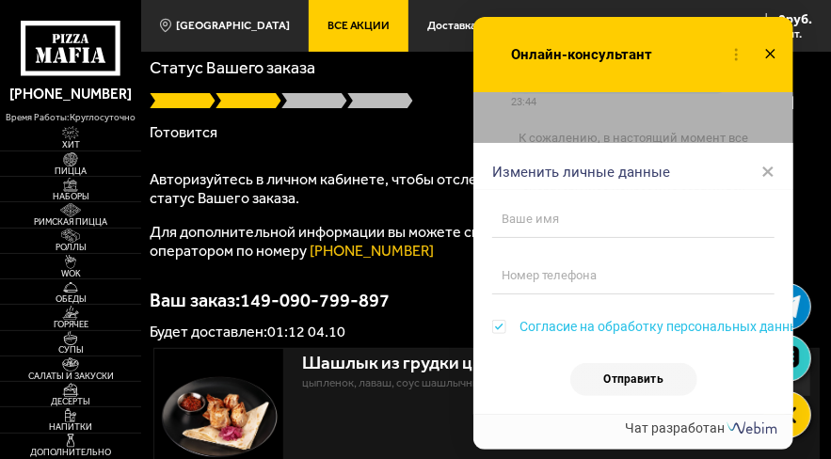
click at [773, 47] on icon at bounding box center [770, 53] width 27 height 27
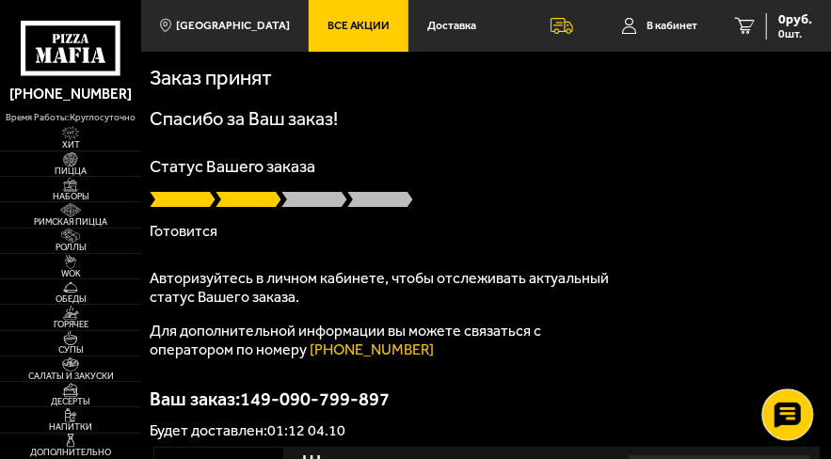
click at [798, 410] on use at bounding box center [786, 415] width 27 height 26
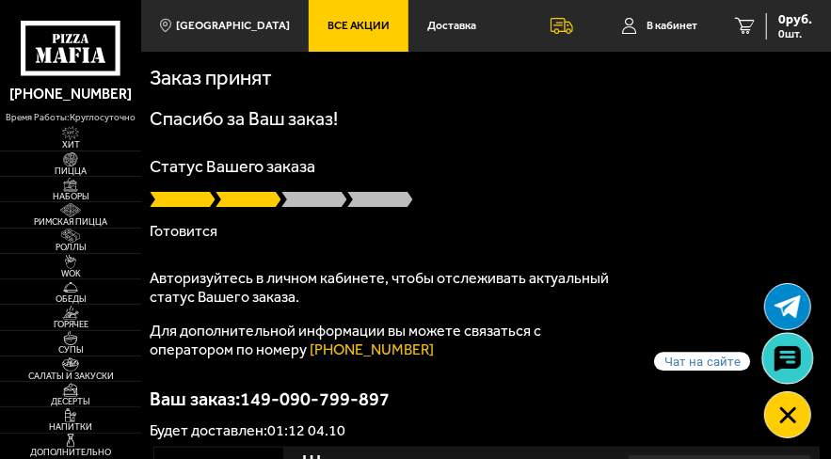
click at [790, 356] on icon at bounding box center [786, 358] width 27 height 26
checkbox input "true"
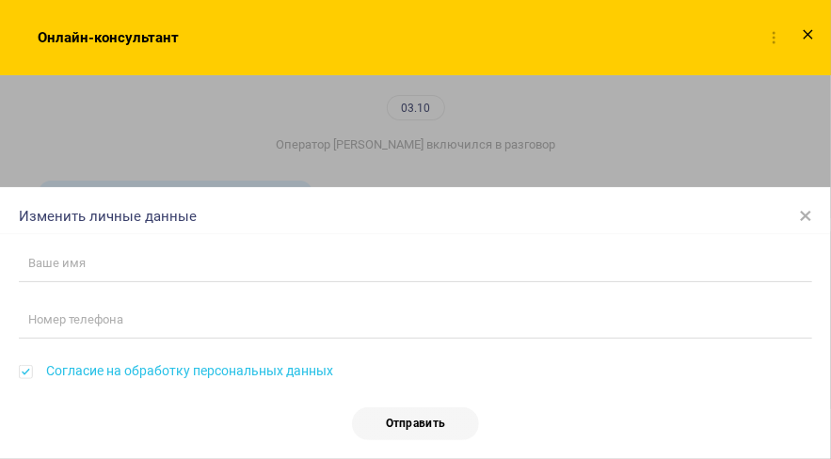
scroll to position [1317, 0]
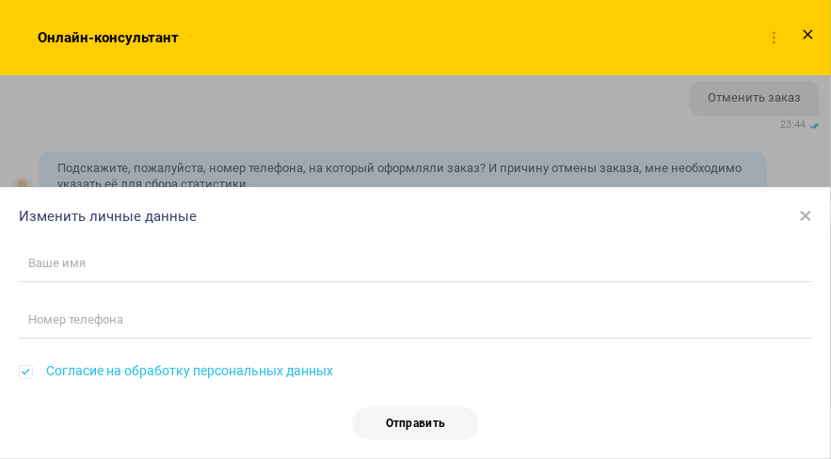
click at [809, 214] on span "×" at bounding box center [805, 215] width 13 height 28
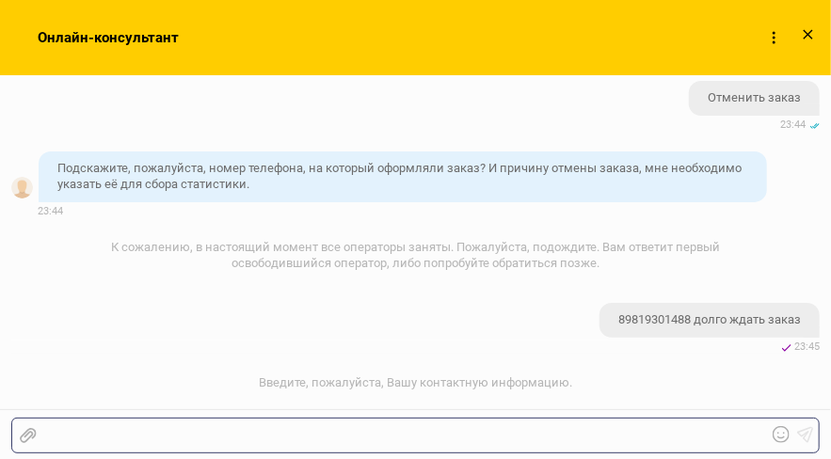
click at [61, 435] on div at bounding box center [402, 435] width 730 height 17
click at [196, 437] on div at bounding box center [402, 435] width 730 height 17
click at [65, 431] on div at bounding box center [402, 435] width 730 height 17
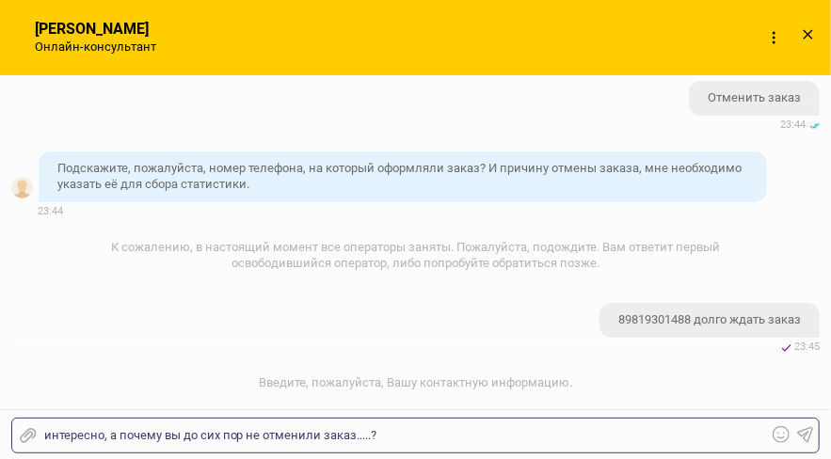
click at [806, 436] on use at bounding box center [806, 435] width 16 height 16
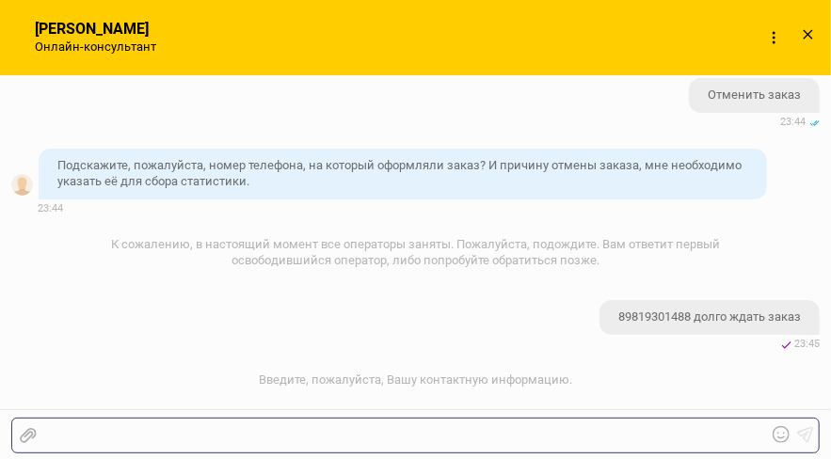
scroll to position [1393, 0]
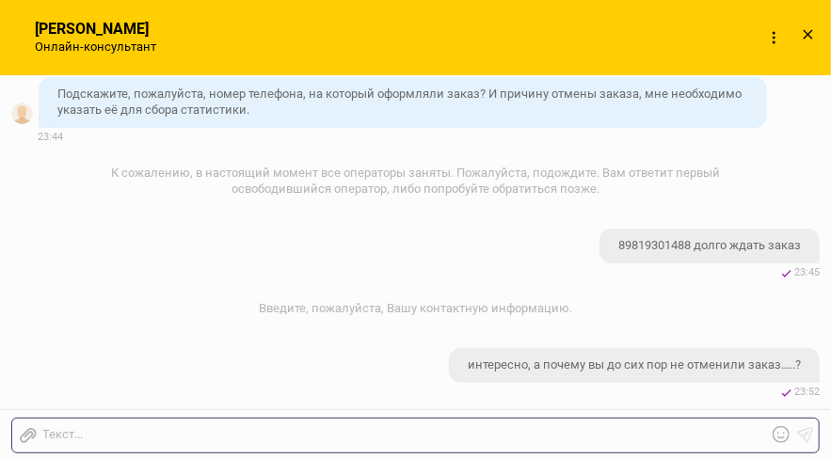
click at [810, 36] on icon at bounding box center [807, 35] width 27 height 27
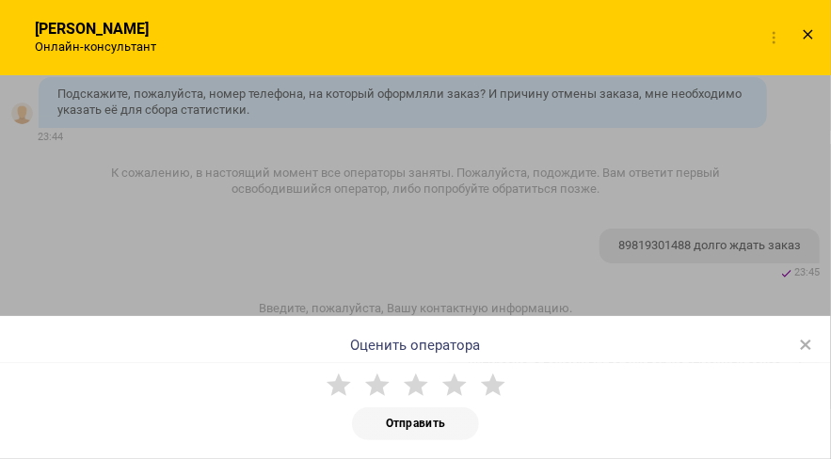
click at [625, 48] on div "Онлайн-консультант Валерия Онлайн-консультант Набирает Онлайн-консультант" at bounding box center [427, 37] width 807 height 75
click at [809, 34] on icon at bounding box center [807, 35] width 27 height 27
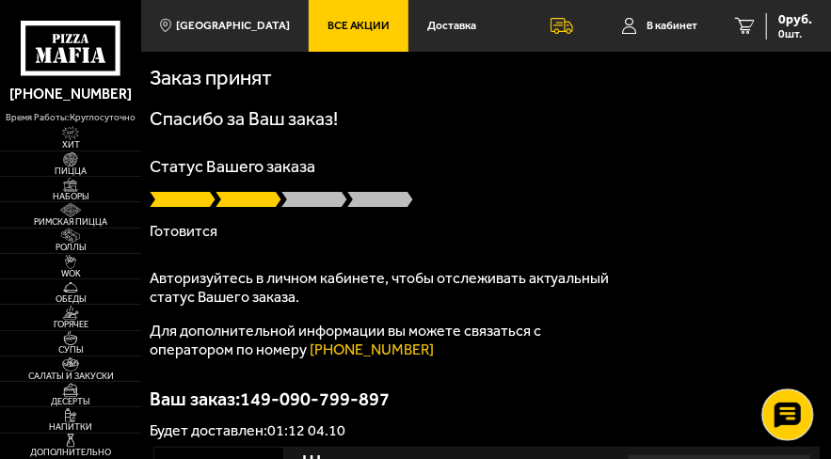
click at [782, 402] on use at bounding box center [786, 415] width 27 height 26
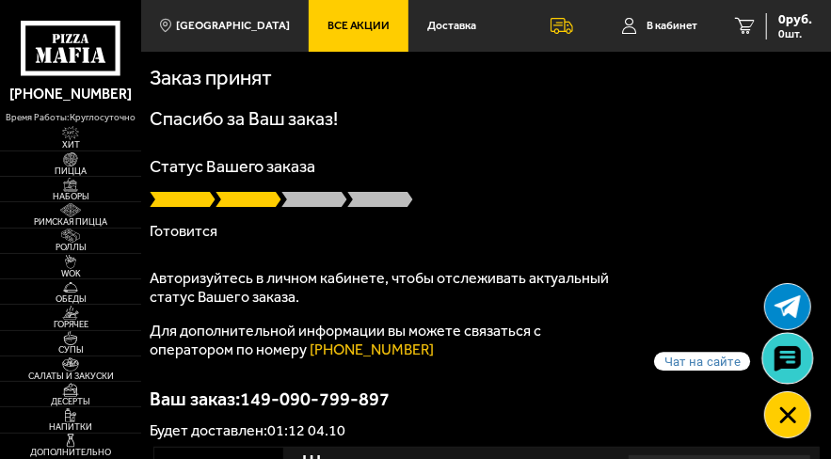
click at [782, 359] on use at bounding box center [786, 358] width 27 height 26
checkbox input "true"
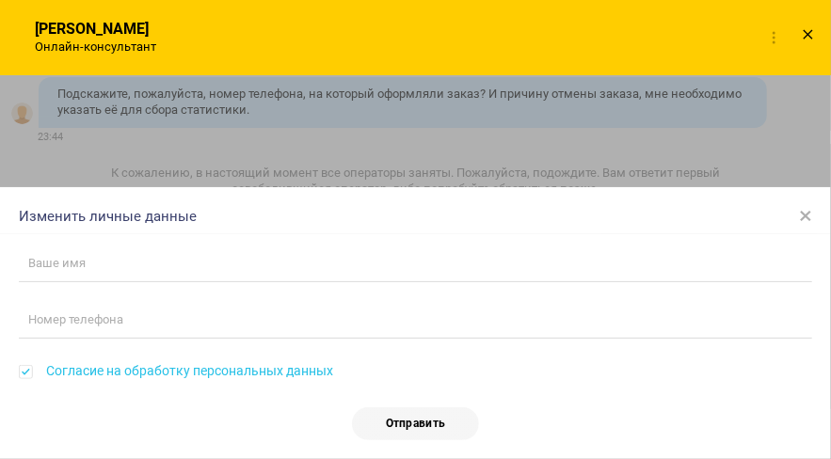
click at [803, 212] on span "×" at bounding box center [805, 215] width 13 height 28
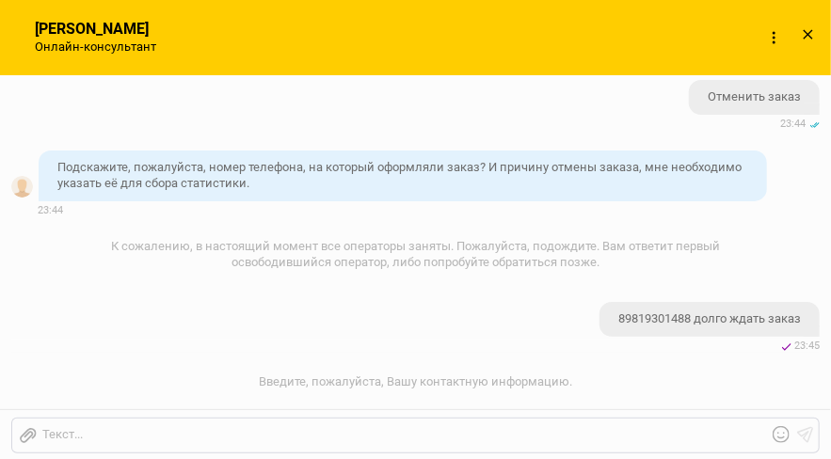
scroll to position [1317, 0]
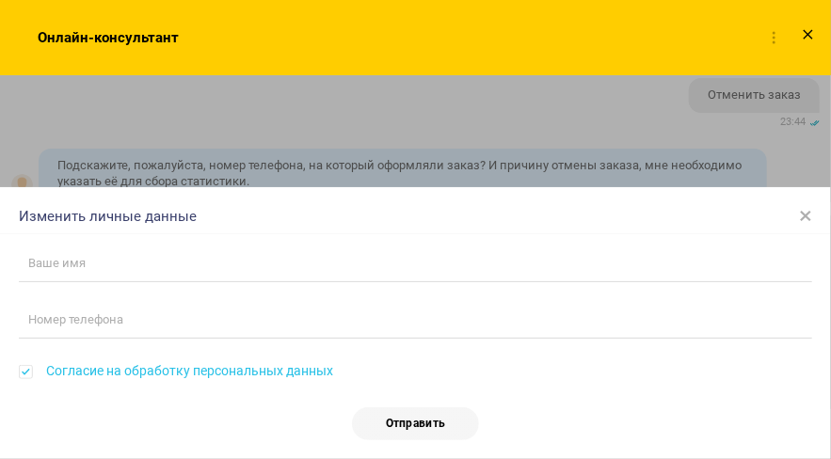
click at [812, 215] on span "×" at bounding box center [805, 215] width 13 height 28
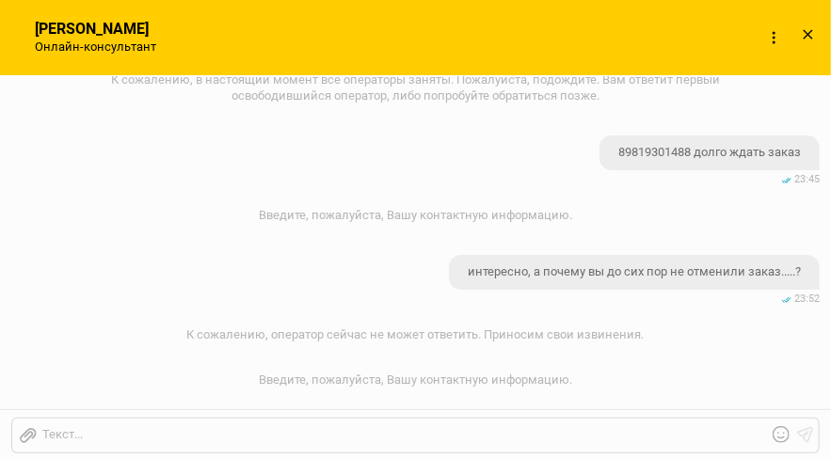
scroll to position [1598, 0]
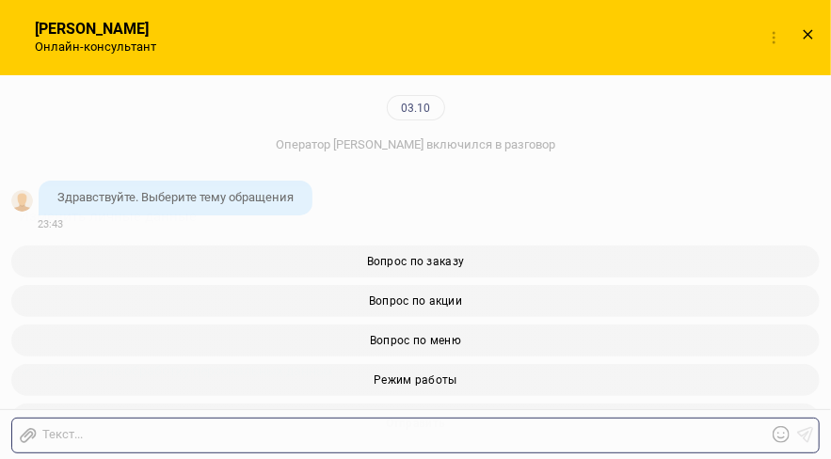
checkbox input "true"
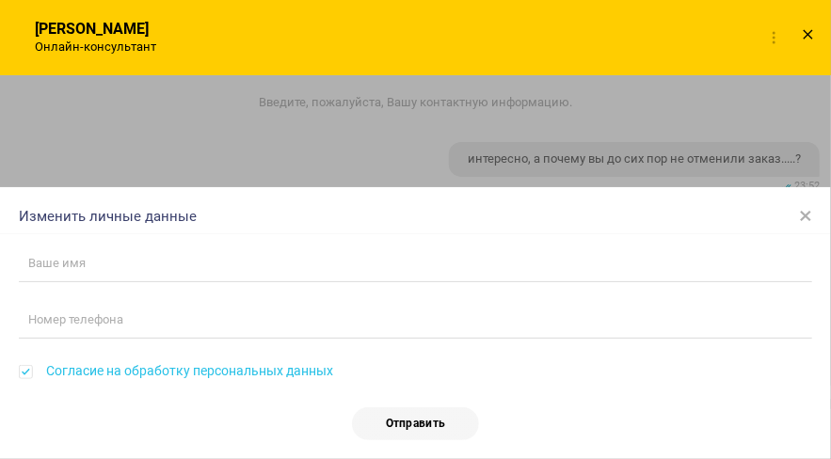
click at [805, 215] on span "×" at bounding box center [805, 215] width 13 height 28
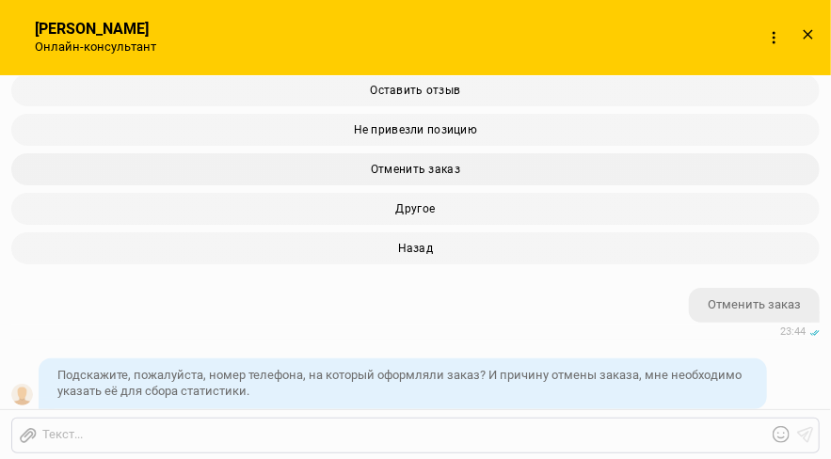
scroll to position [996, 0]
